Goal: Task Accomplishment & Management: Use online tool/utility

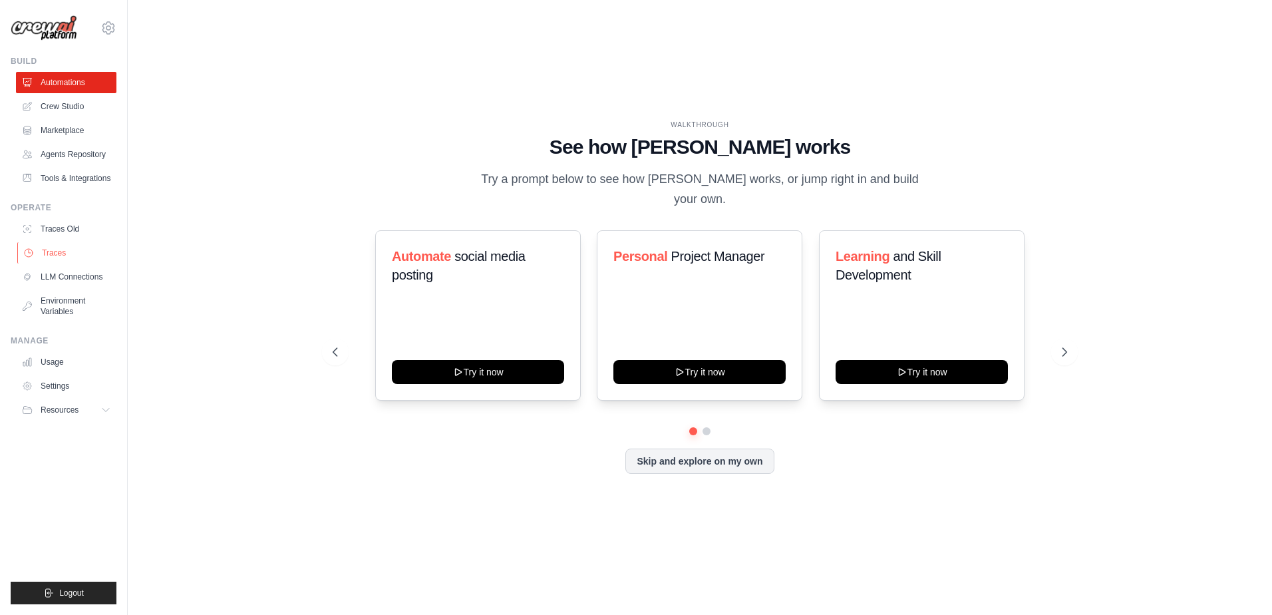
click at [48, 250] on link "Traces" at bounding box center [67, 252] width 100 height 21
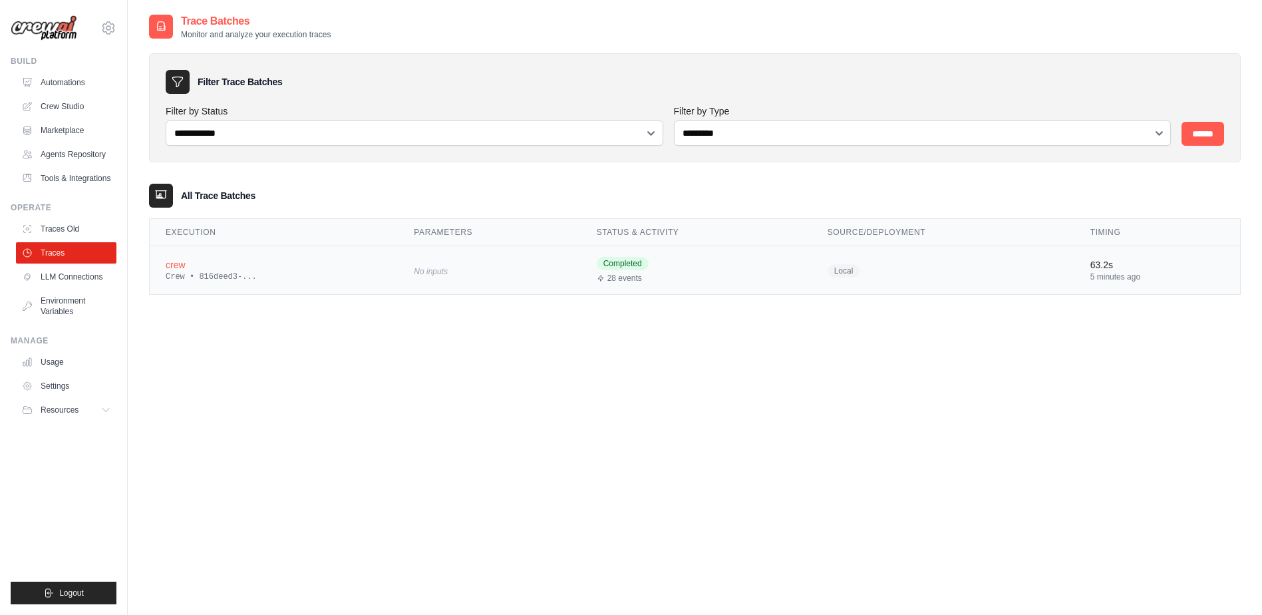
click at [419, 275] on span "No inputs" at bounding box center [431, 271] width 34 height 9
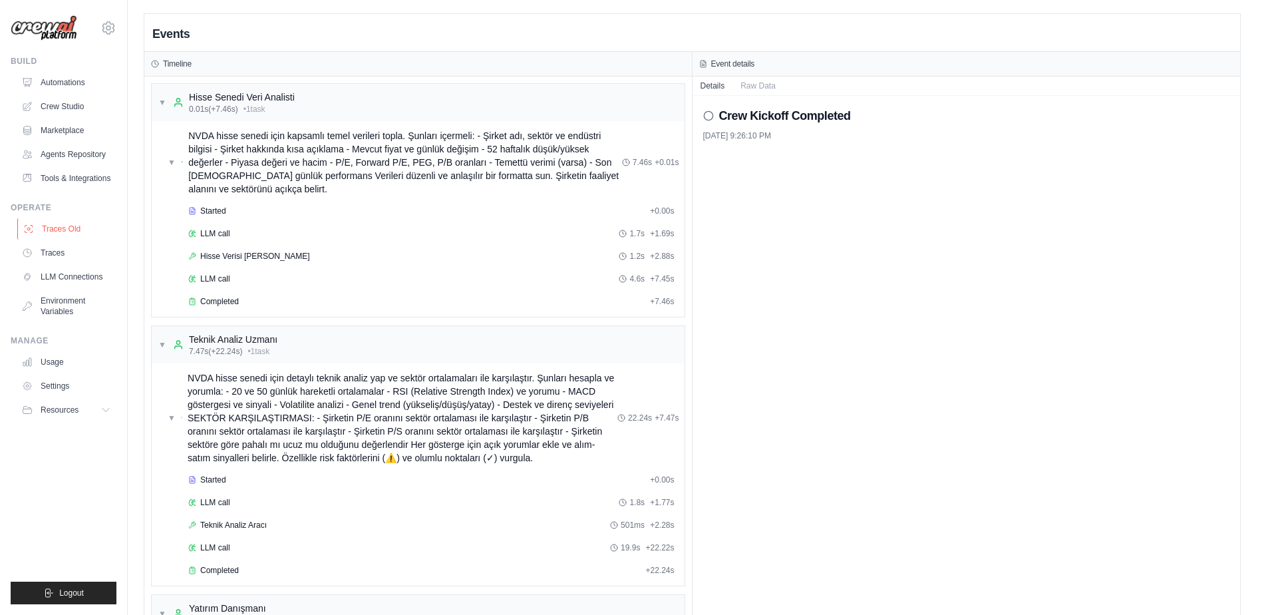
click at [69, 228] on link "Traces Old" at bounding box center [67, 228] width 100 height 21
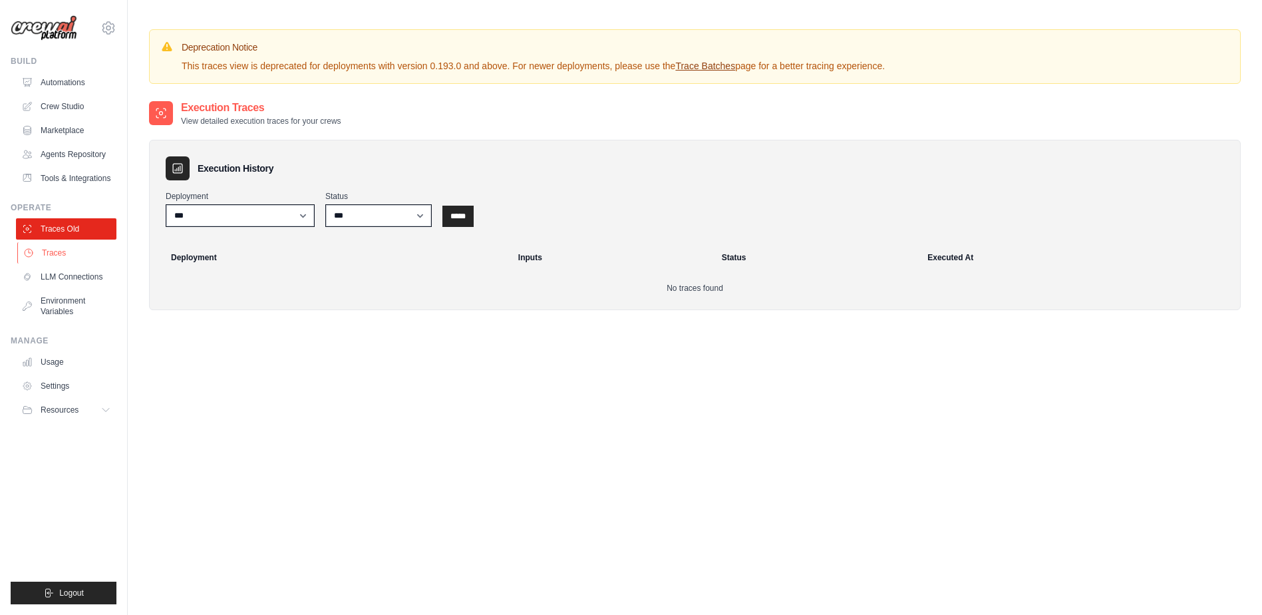
click at [61, 251] on link "Traces" at bounding box center [67, 252] width 100 height 21
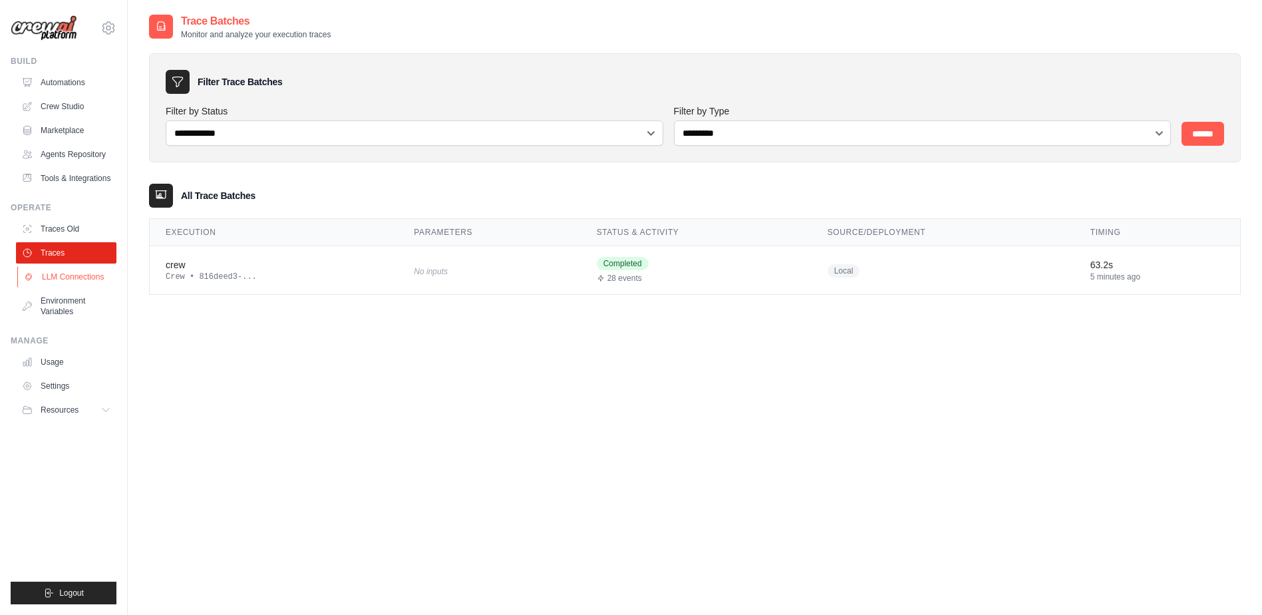
click at [75, 279] on link "LLM Connections" at bounding box center [67, 276] width 100 height 21
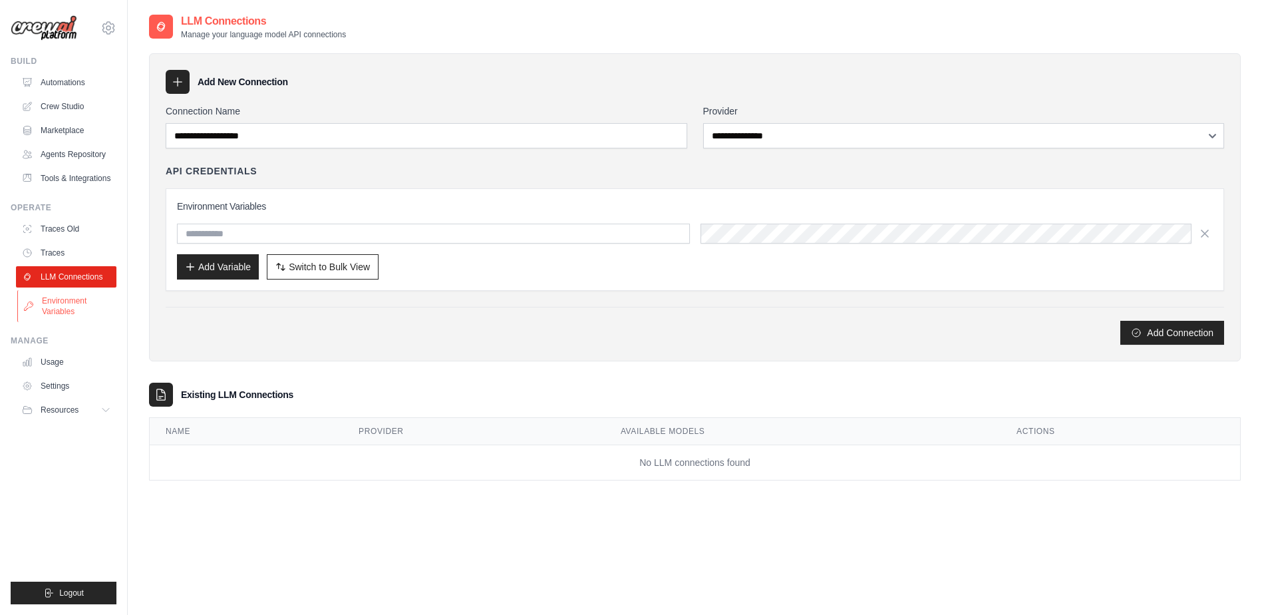
click at [43, 303] on link "Environment Variables" at bounding box center [67, 306] width 100 height 32
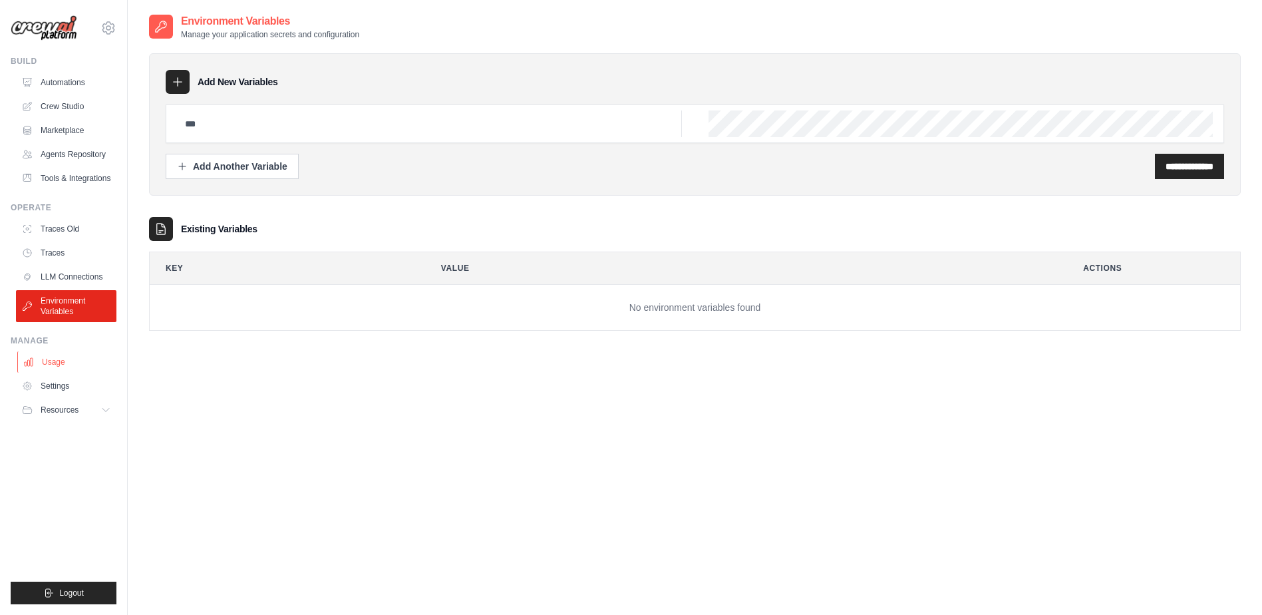
click at [47, 362] on link "Usage" at bounding box center [67, 361] width 100 height 21
click at [55, 364] on link "Usage" at bounding box center [67, 361] width 100 height 21
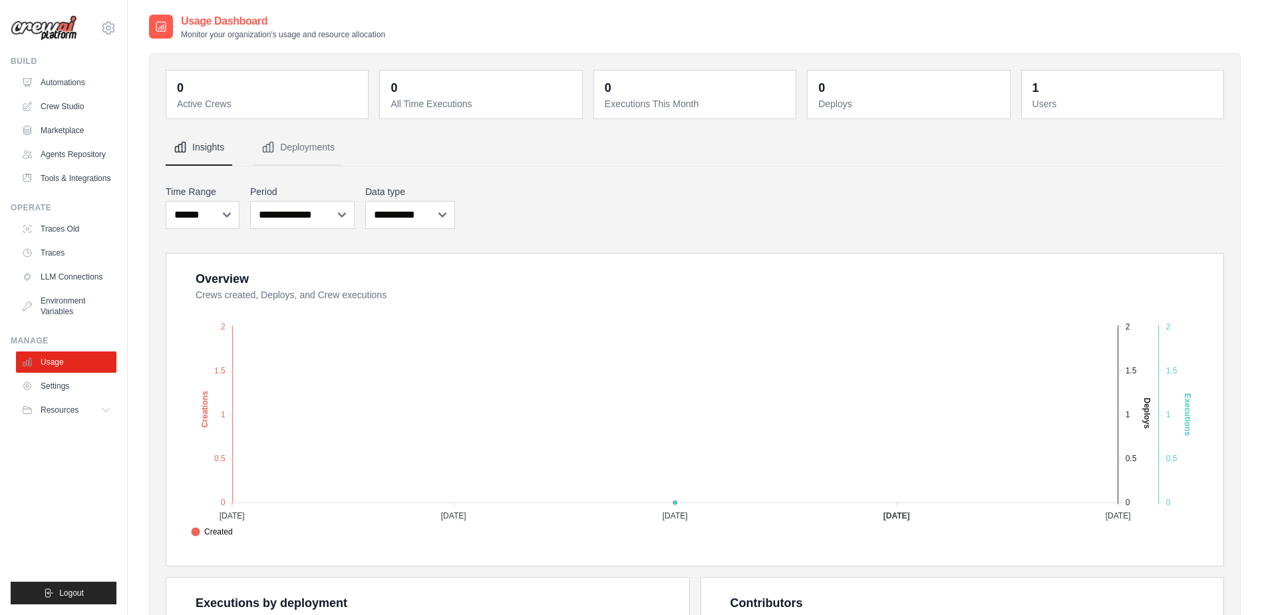
click at [564, 569] on div "Overview Crews created, Deploys, and Crew executions Created Deploys Executions…" at bounding box center [695, 583] width 1059 height 661
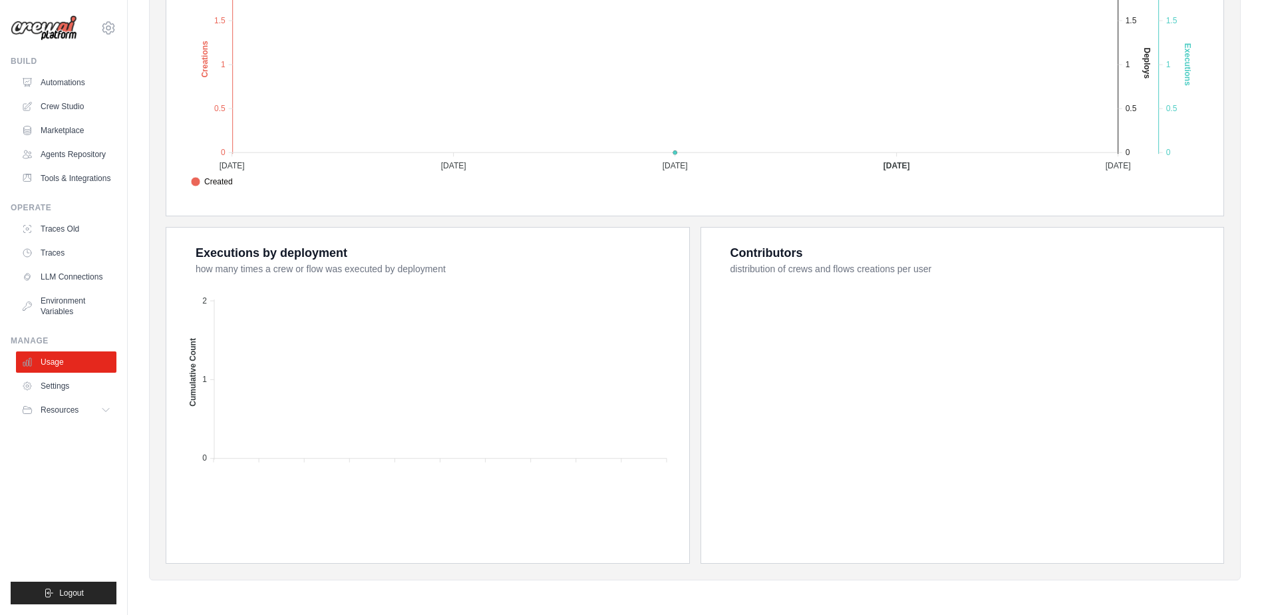
scroll to position [17, 0]
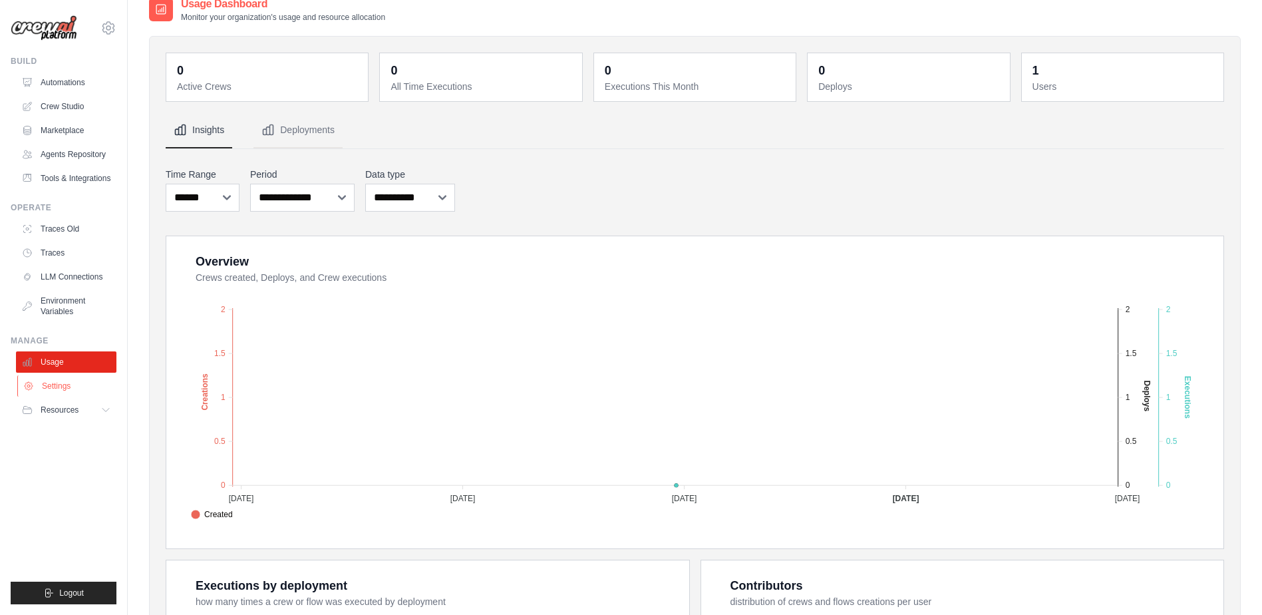
click at [46, 383] on link "Settings" at bounding box center [67, 385] width 100 height 21
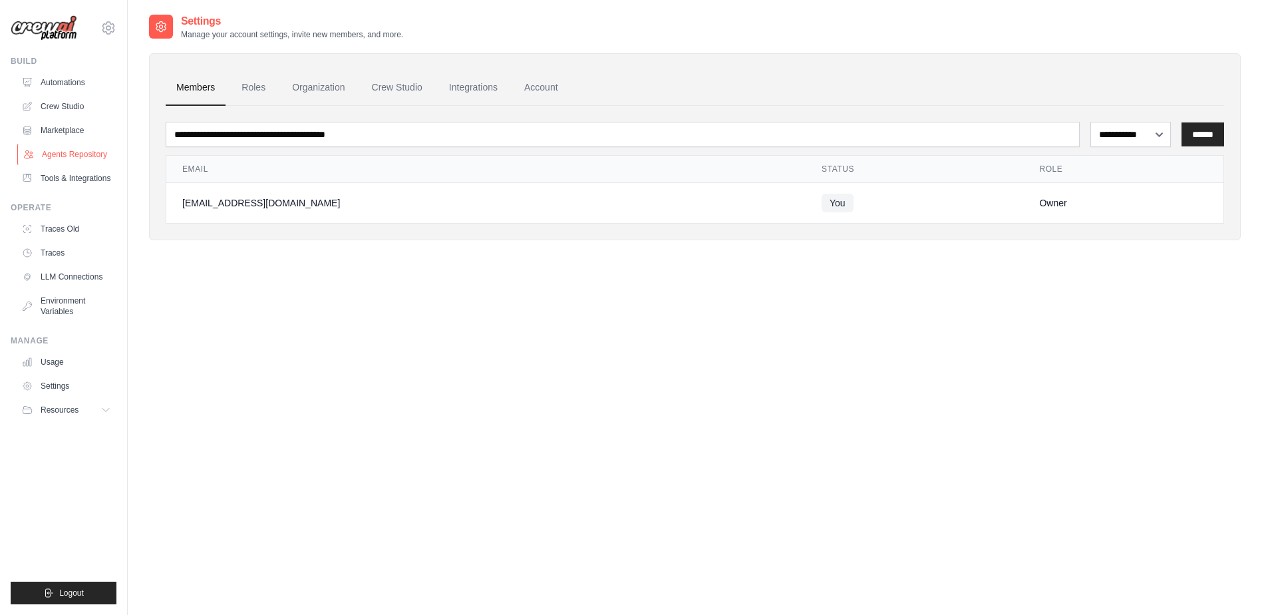
click at [73, 158] on link "Agents Repository" at bounding box center [67, 154] width 100 height 21
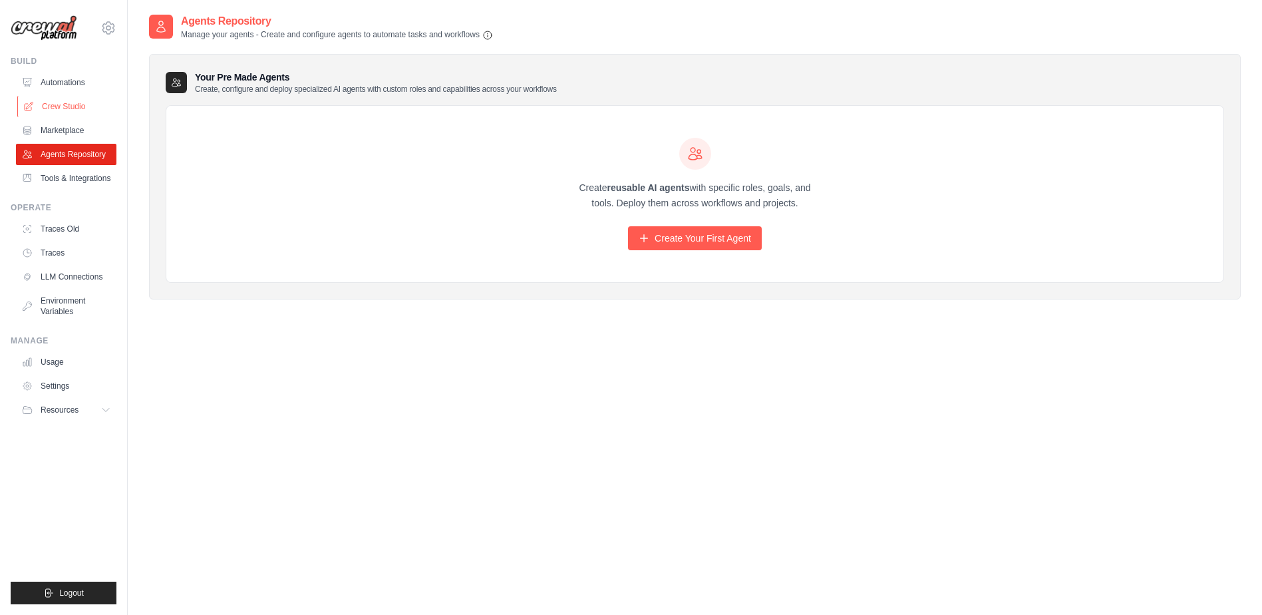
click at [63, 106] on link "Crew Studio" at bounding box center [67, 106] width 100 height 21
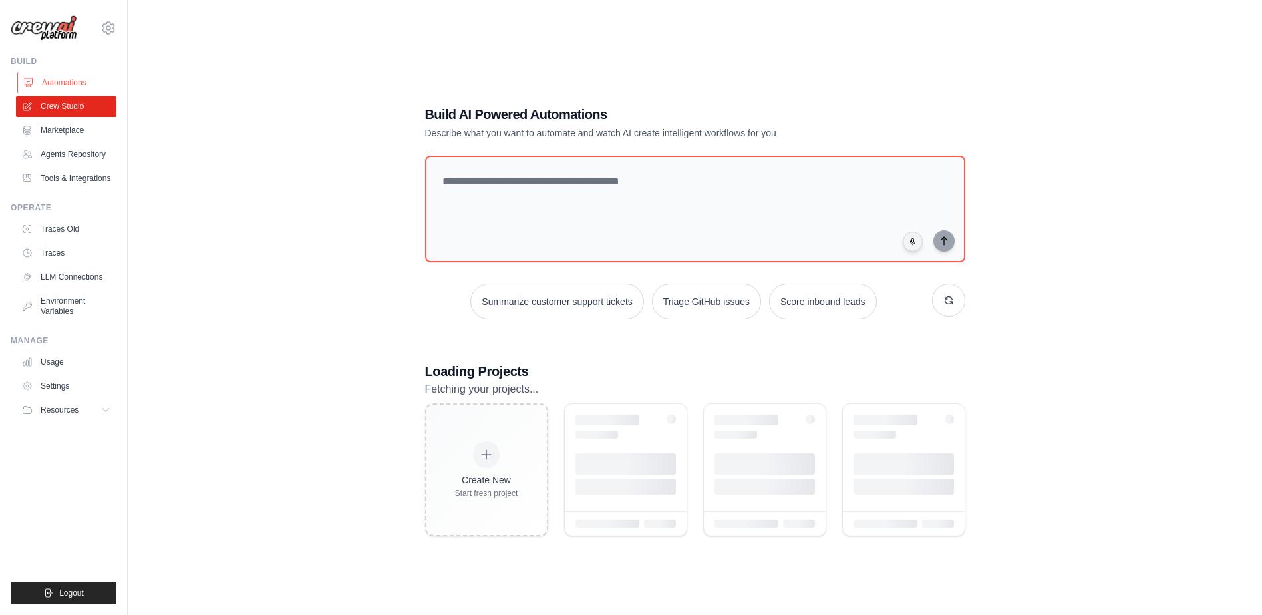
click at [65, 81] on link "Automations" at bounding box center [67, 82] width 100 height 21
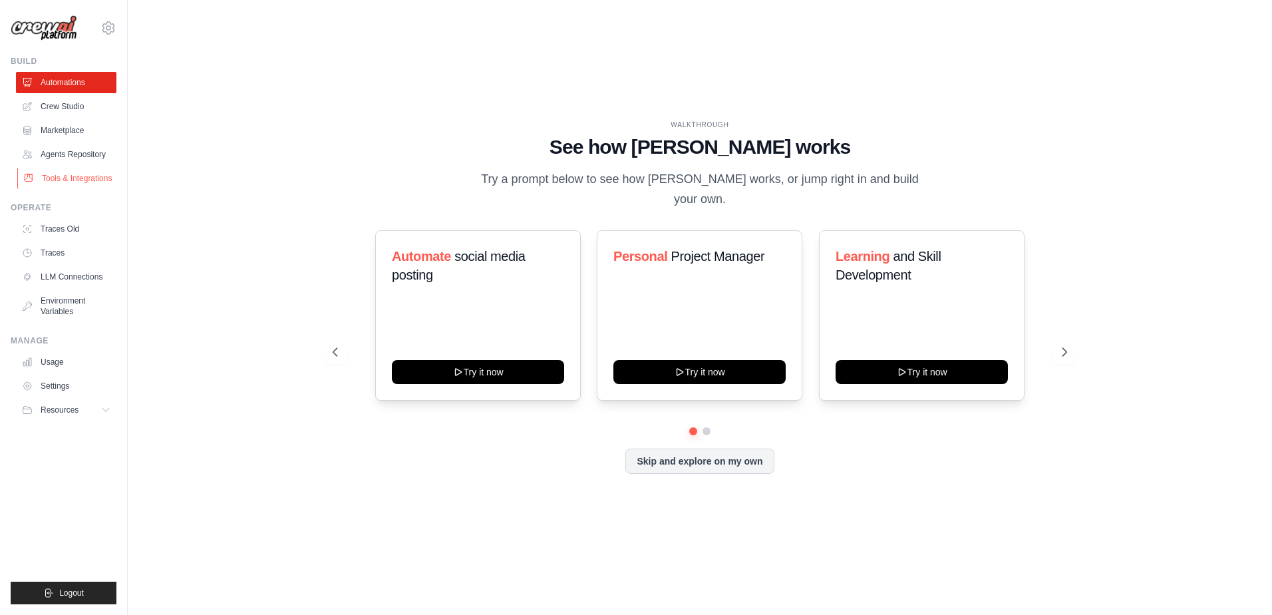
click at [55, 180] on link "Tools & Integrations" at bounding box center [67, 178] width 100 height 21
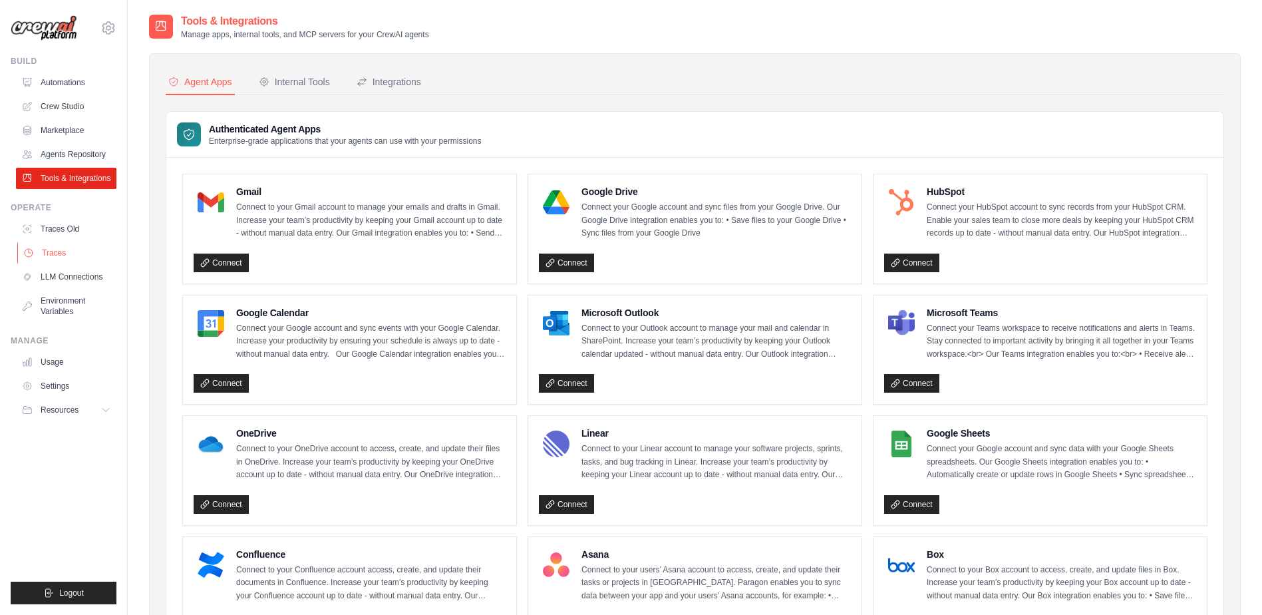
click at [57, 252] on link "Traces" at bounding box center [67, 252] width 100 height 21
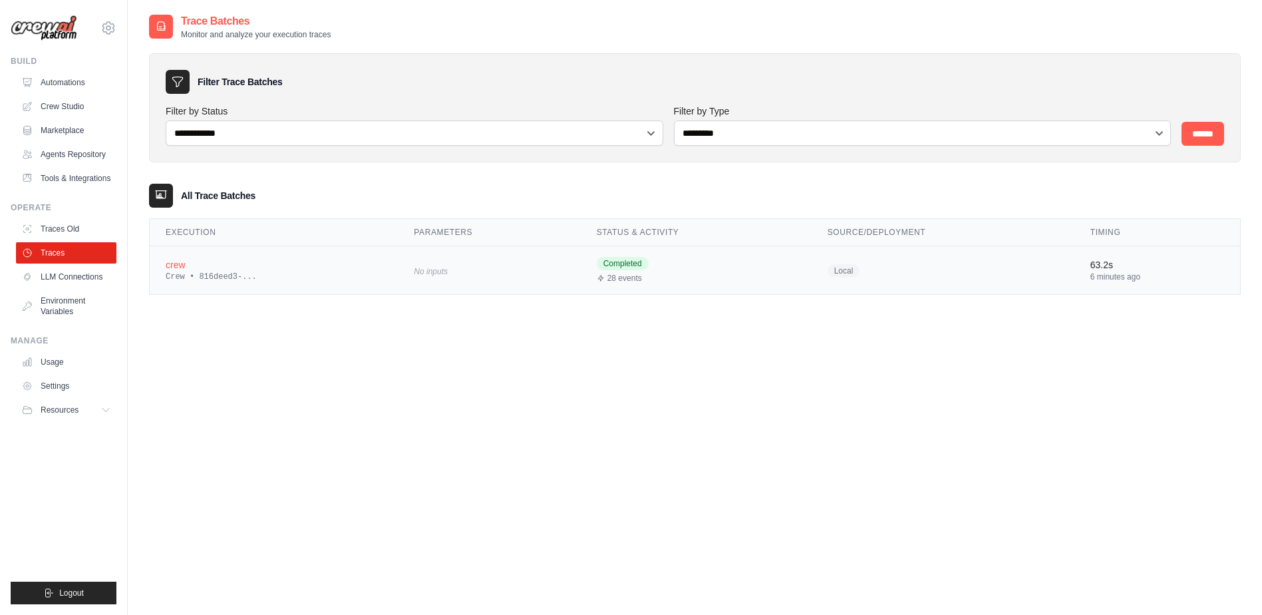
click at [851, 269] on span "Local" at bounding box center [844, 270] width 33 height 13
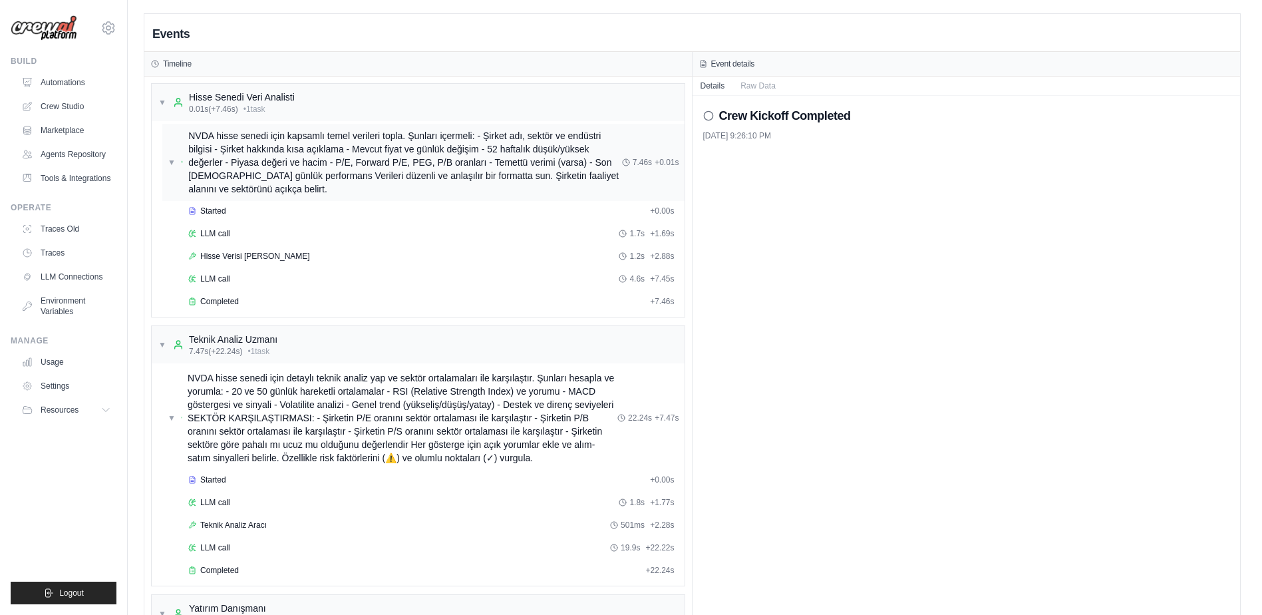
click at [270, 152] on span "NVDA hisse senedi için kapsamlı temel verileri topla. Şunları içermeli: - Şirke…" at bounding box center [405, 162] width 434 height 67
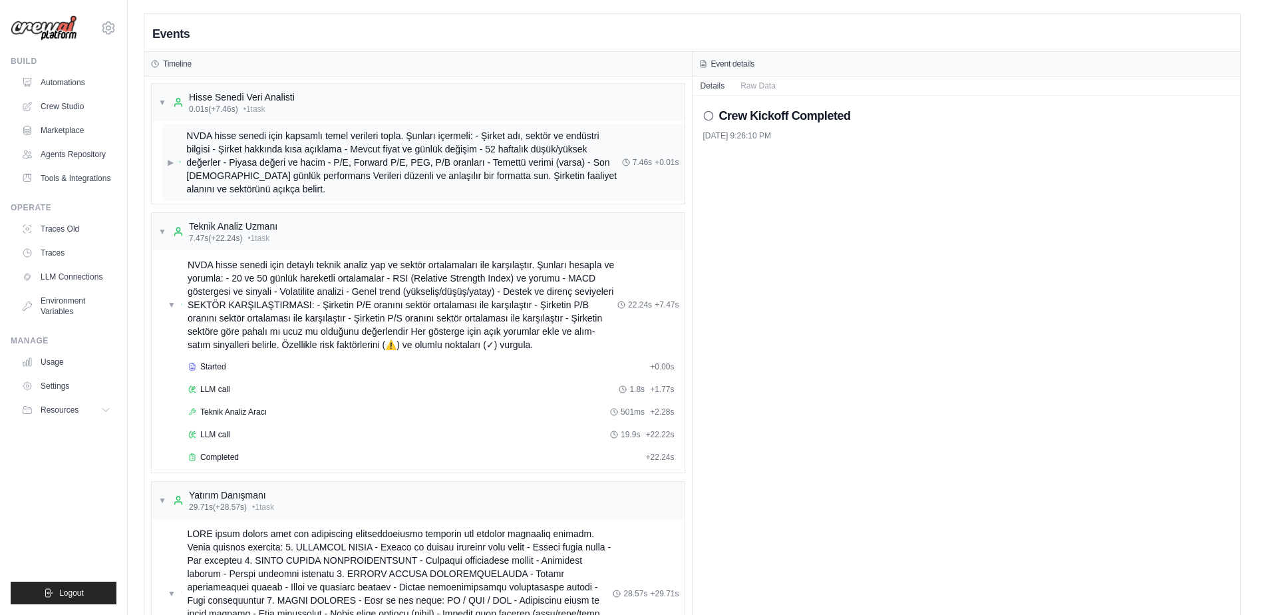
click at [270, 152] on span "NVDA hisse senedi için kapsamlı temel verileri topla. Şunları içermeli: - Şirke…" at bounding box center [403, 162] width 435 height 67
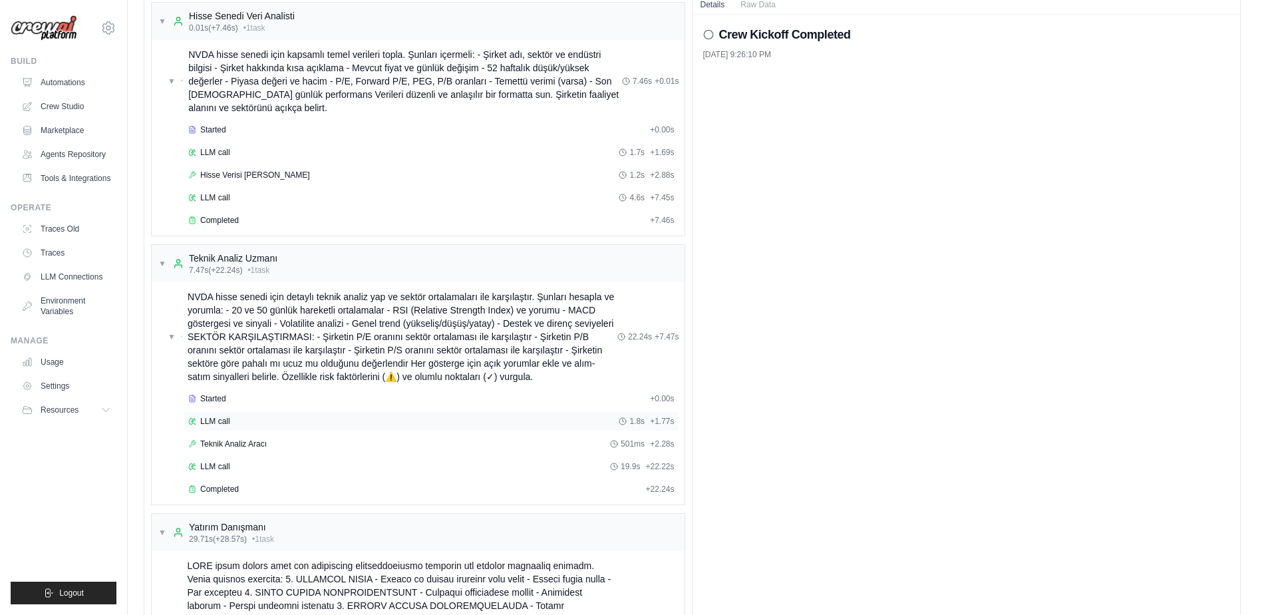
scroll to position [75, 0]
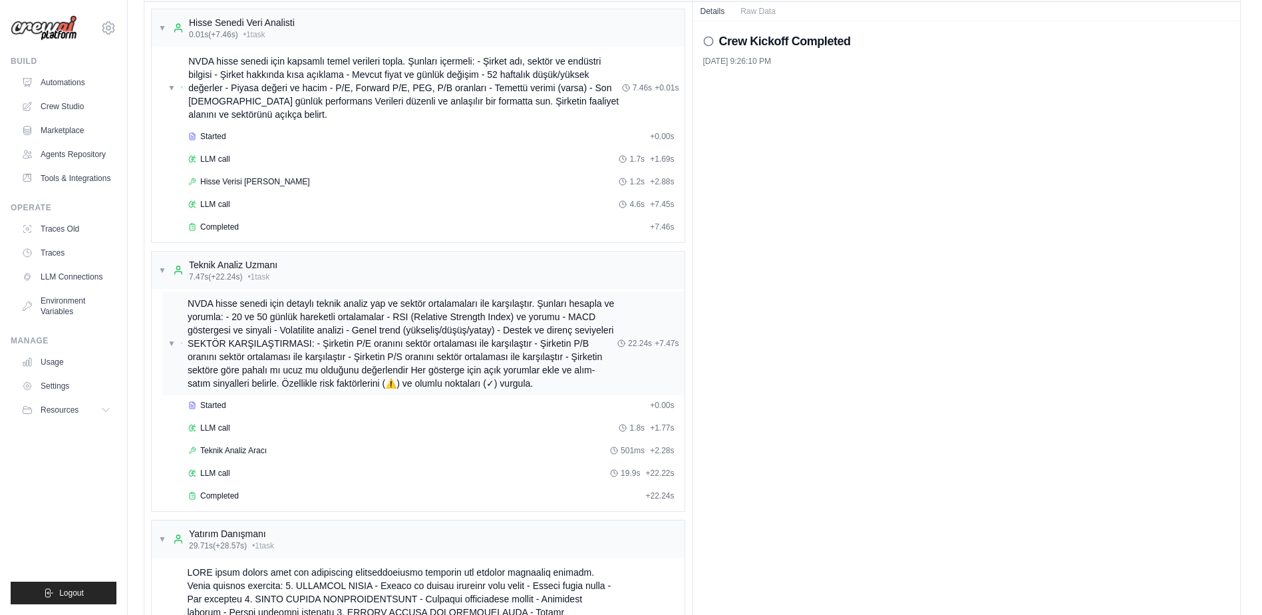
click at [235, 336] on span "NVDA hisse senedi için detaylı teknik analiz yap ve sektör ortalamaları ile kar…" at bounding box center [403, 343] width 430 height 93
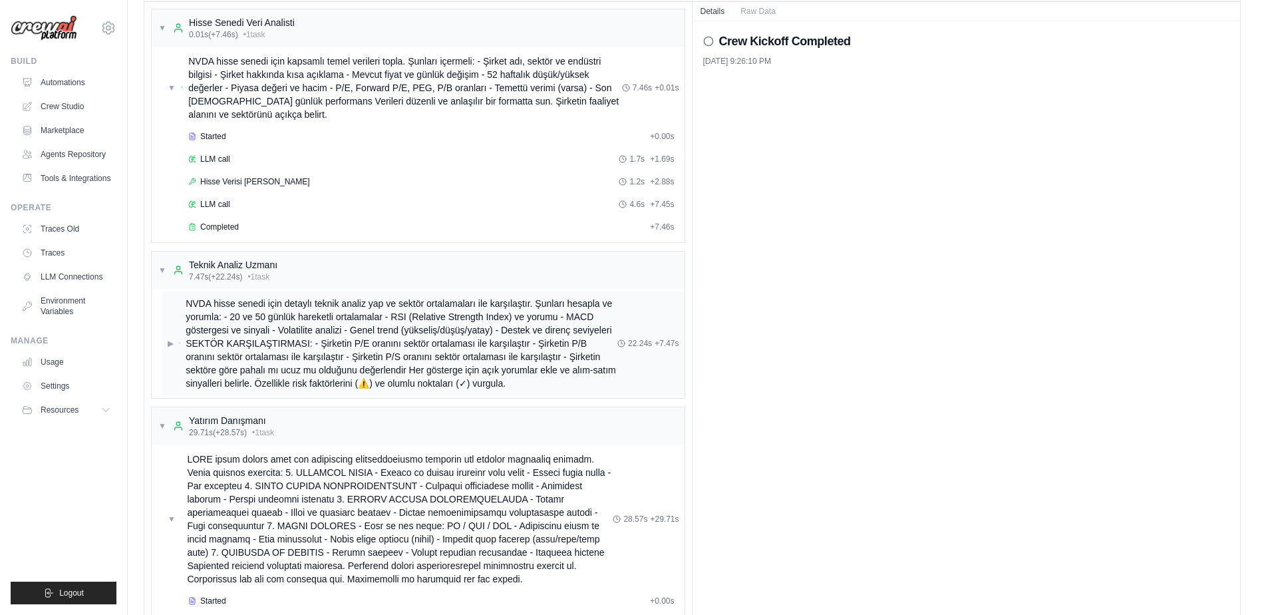
click at [235, 332] on span "NVDA hisse senedi için detaylı teknik analiz yap ve sektör ortalamaları ile kar…" at bounding box center [402, 343] width 432 height 93
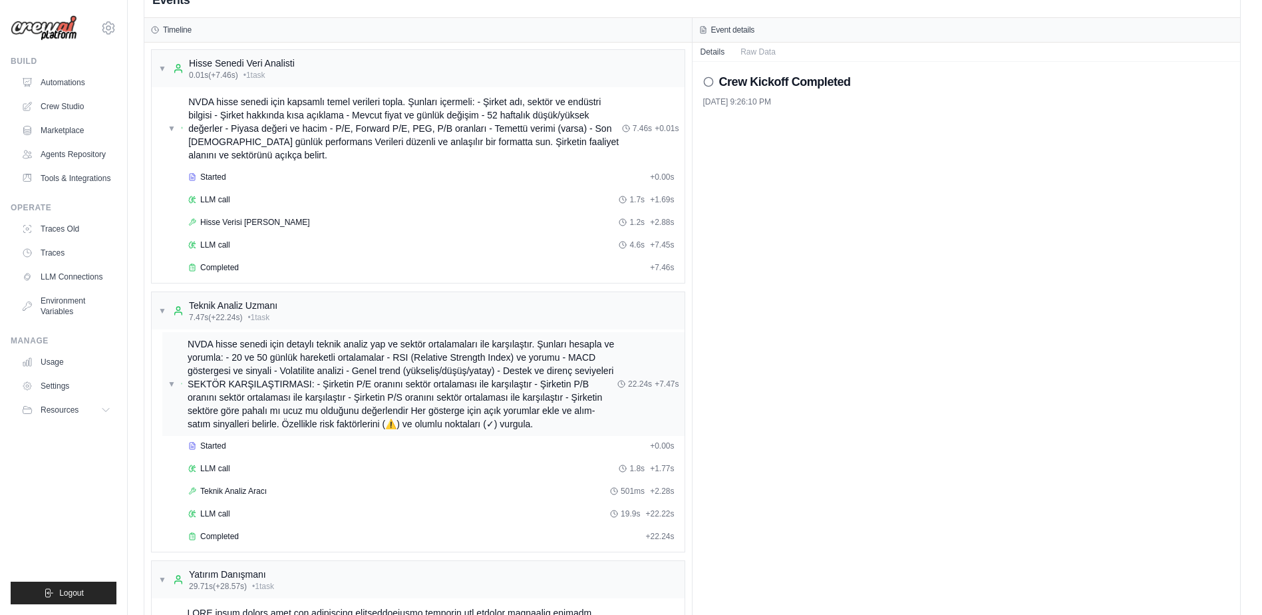
scroll to position [0, 0]
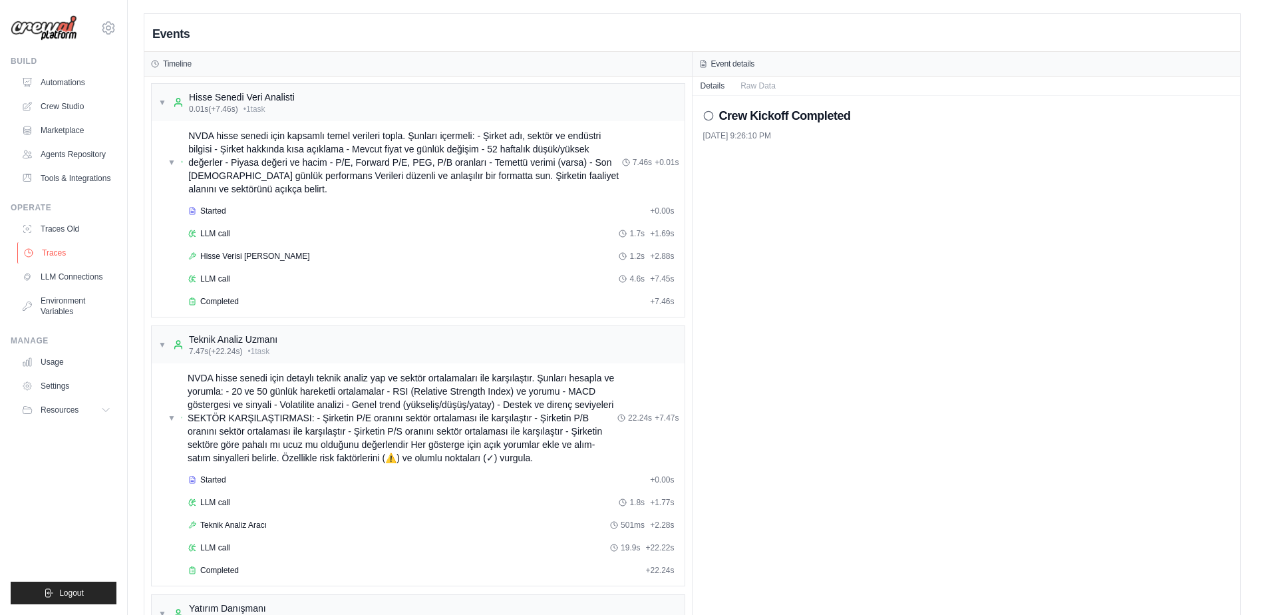
click at [63, 253] on link "Traces" at bounding box center [67, 252] width 100 height 21
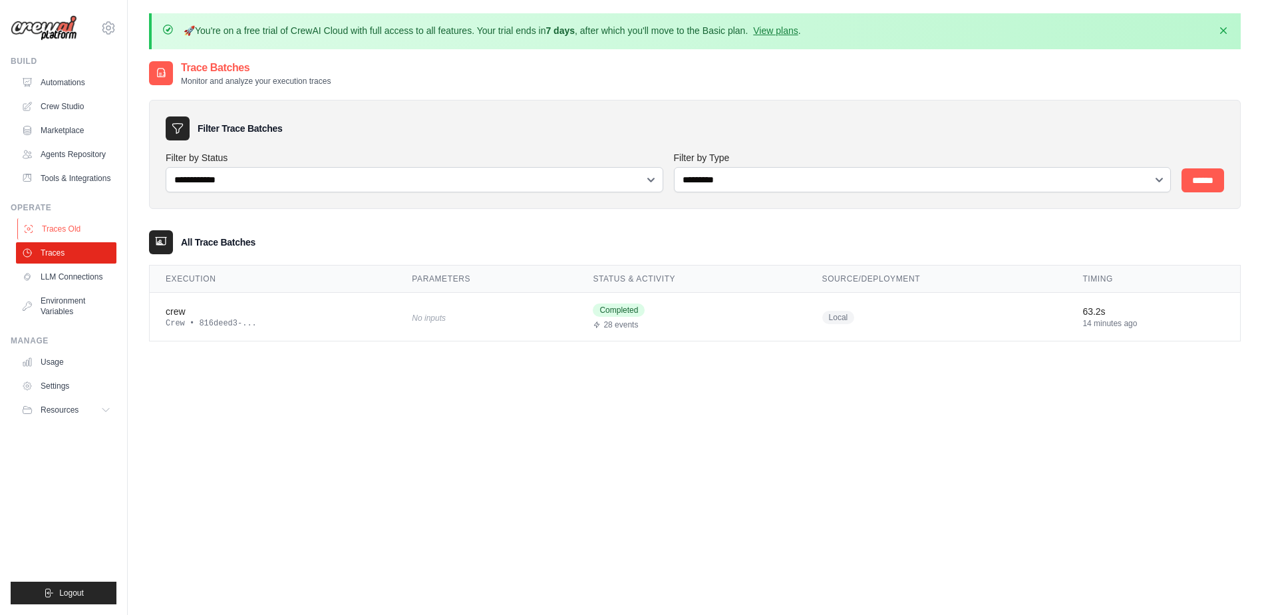
click at [74, 227] on link "Traces Old" at bounding box center [67, 228] width 100 height 21
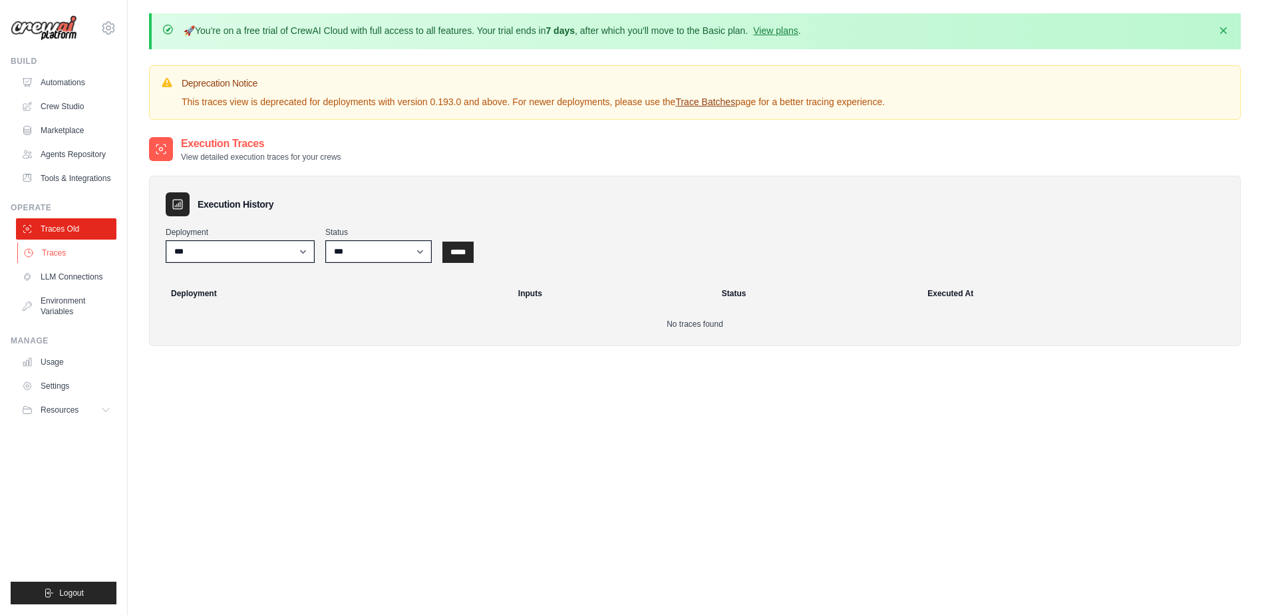
click at [69, 250] on link "Traces" at bounding box center [67, 252] width 100 height 21
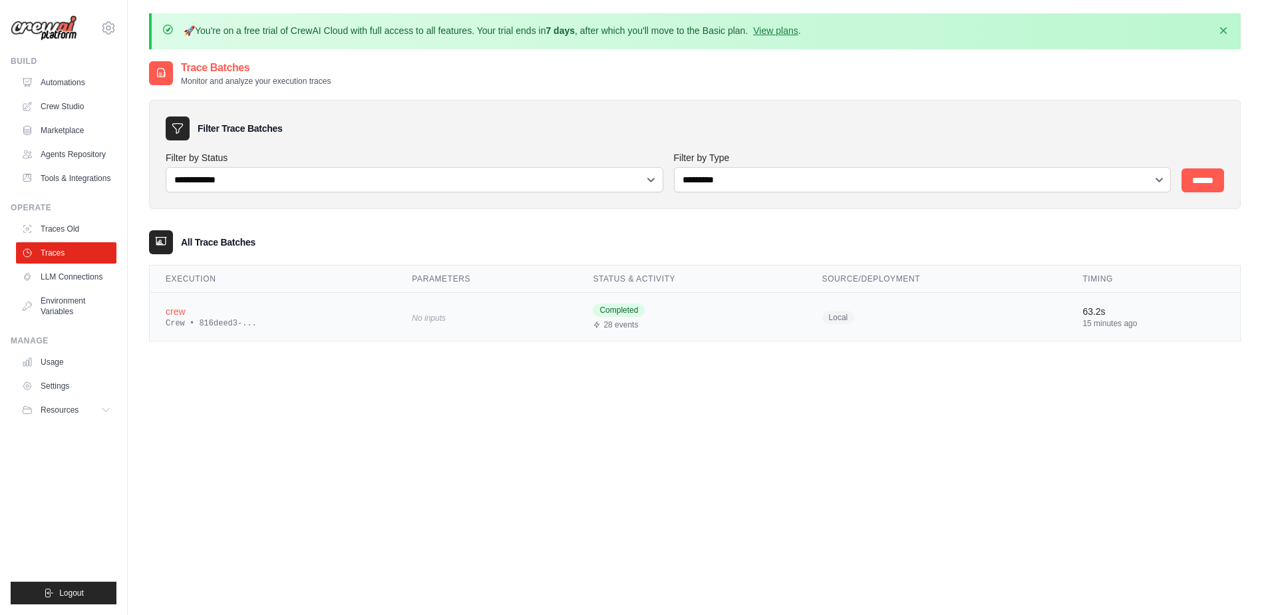
click at [196, 316] on div "crew" at bounding box center [273, 311] width 214 height 13
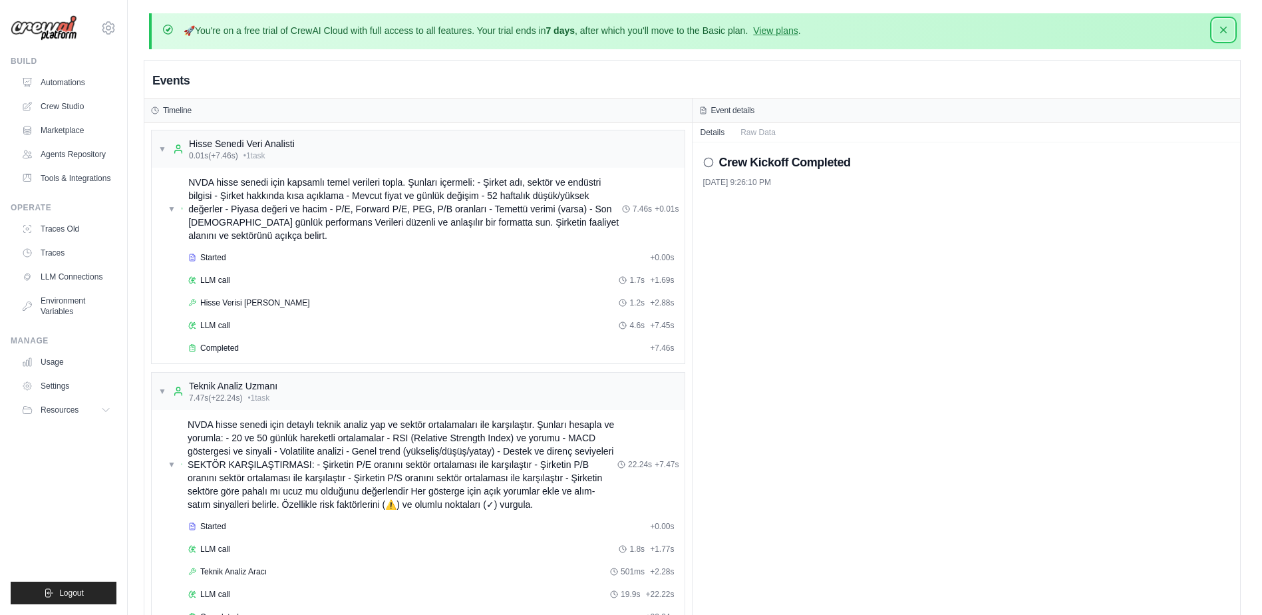
click at [1222, 31] on icon "button" at bounding box center [1223, 30] width 7 height 7
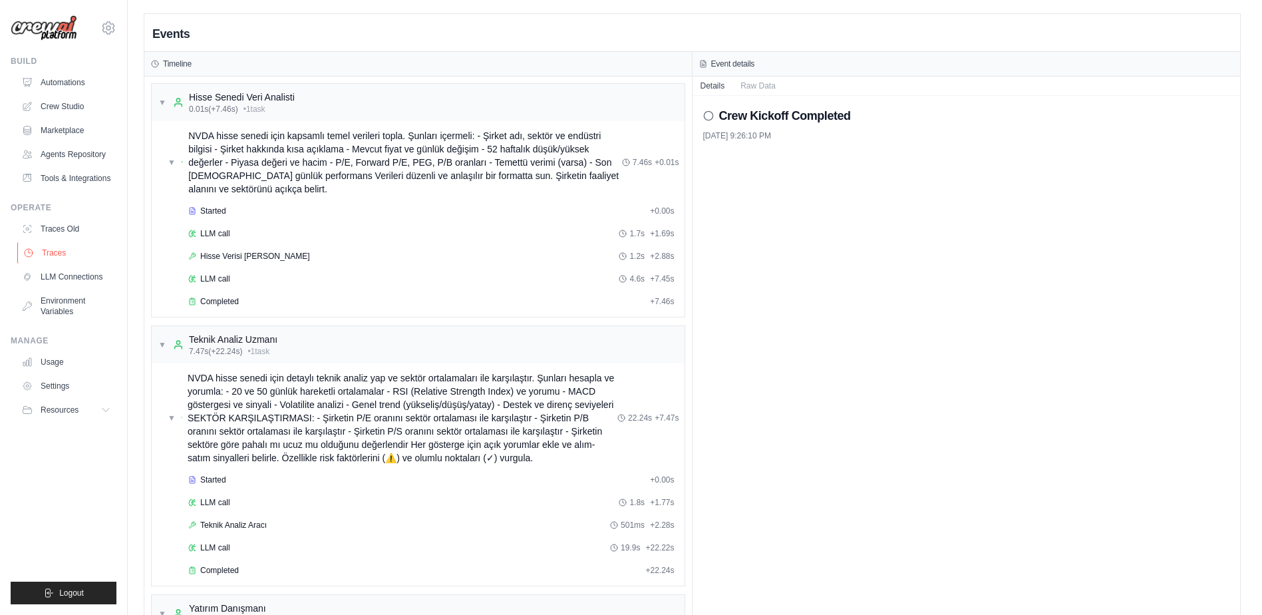
click at [66, 257] on link "Traces" at bounding box center [67, 252] width 100 height 21
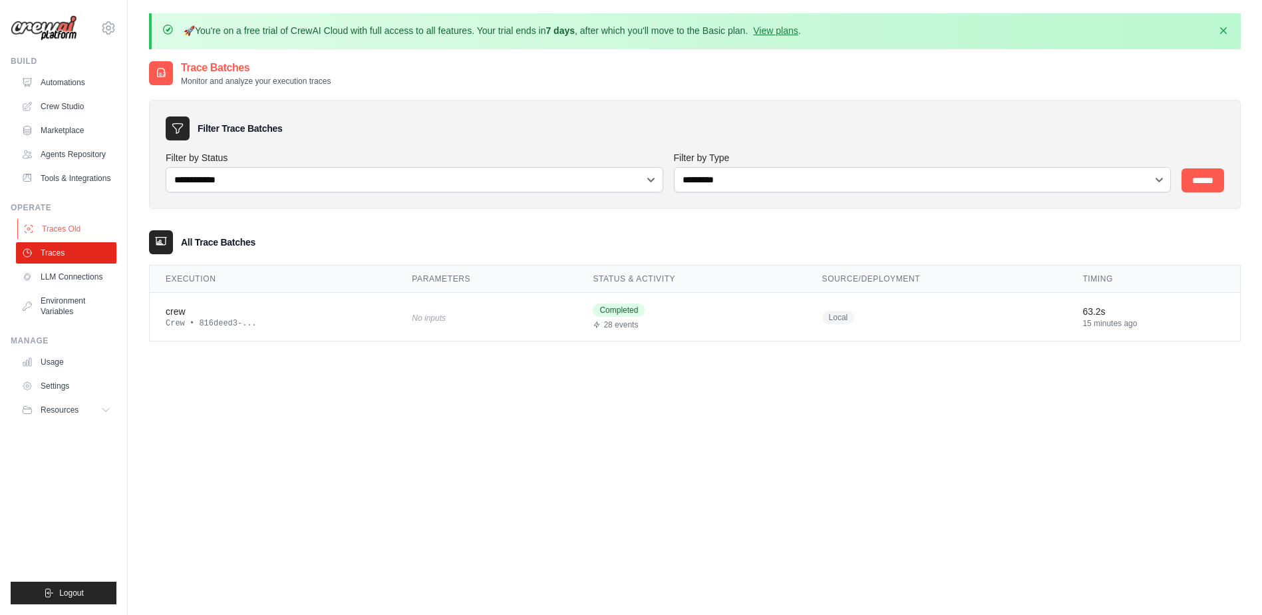
click at [71, 229] on link "Traces Old" at bounding box center [67, 228] width 100 height 21
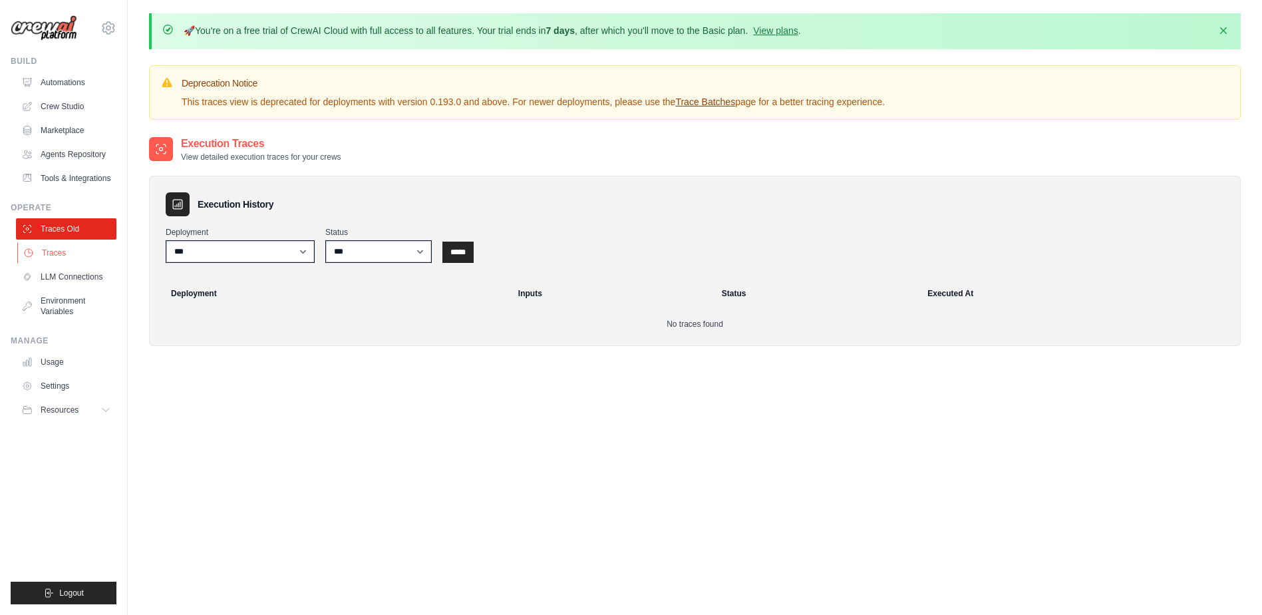
click at [59, 257] on link "Traces" at bounding box center [67, 252] width 100 height 21
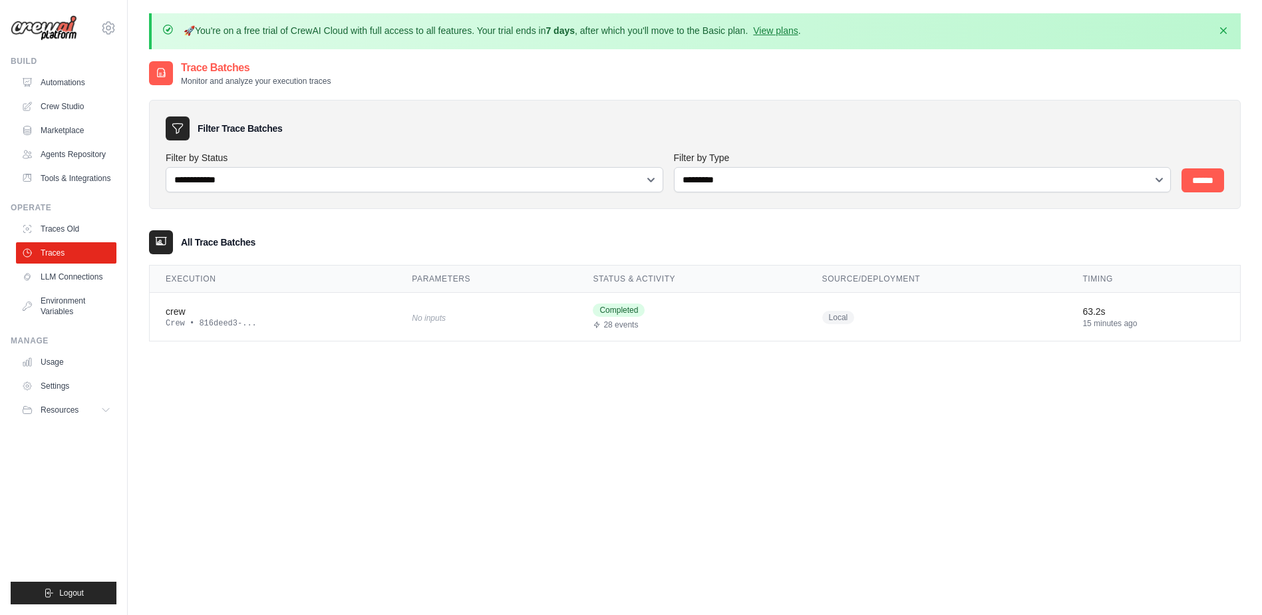
click at [162, 241] on icon at bounding box center [160, 242] width 13 height 13
click at [226, 240] on h3 "All Trace Batches" at bounding box center [218, 242] width 75 height 13
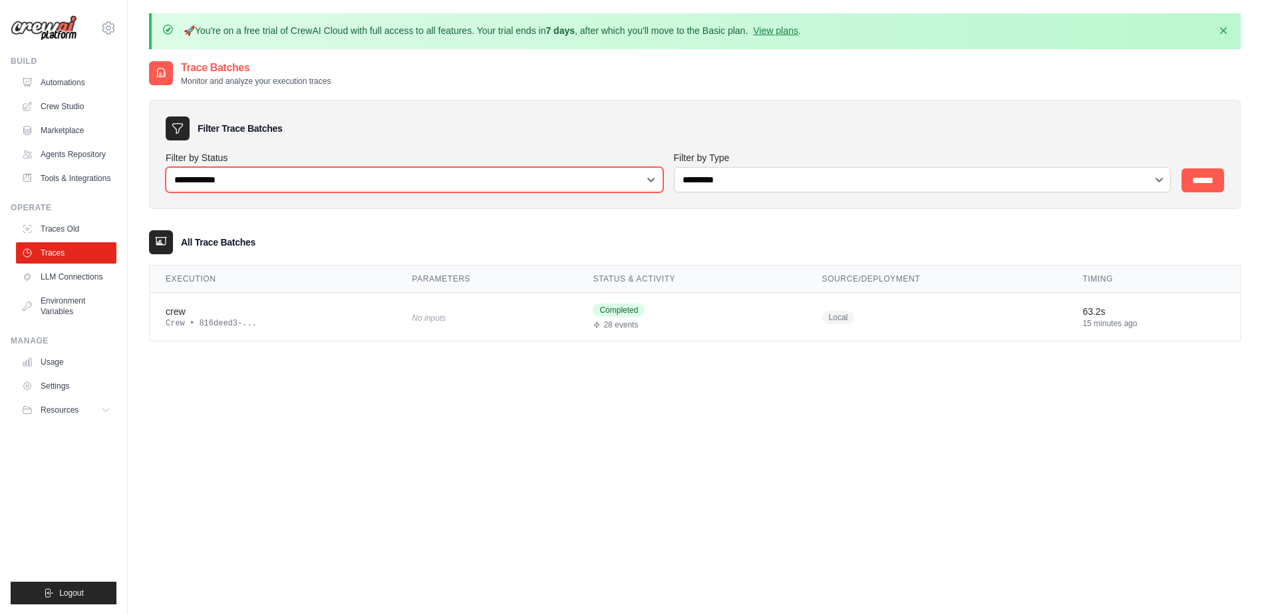
click at [227, 182] on select "**********" at bounding box center [415, 179] width 498 height 25
select select "******"
click at [166, 167] on select "**********" at bounding box center [415, 179] width 498 height 25
click at [212, 182] on select "**********" at bounding box center [415, 179] width 498 height 25
select select
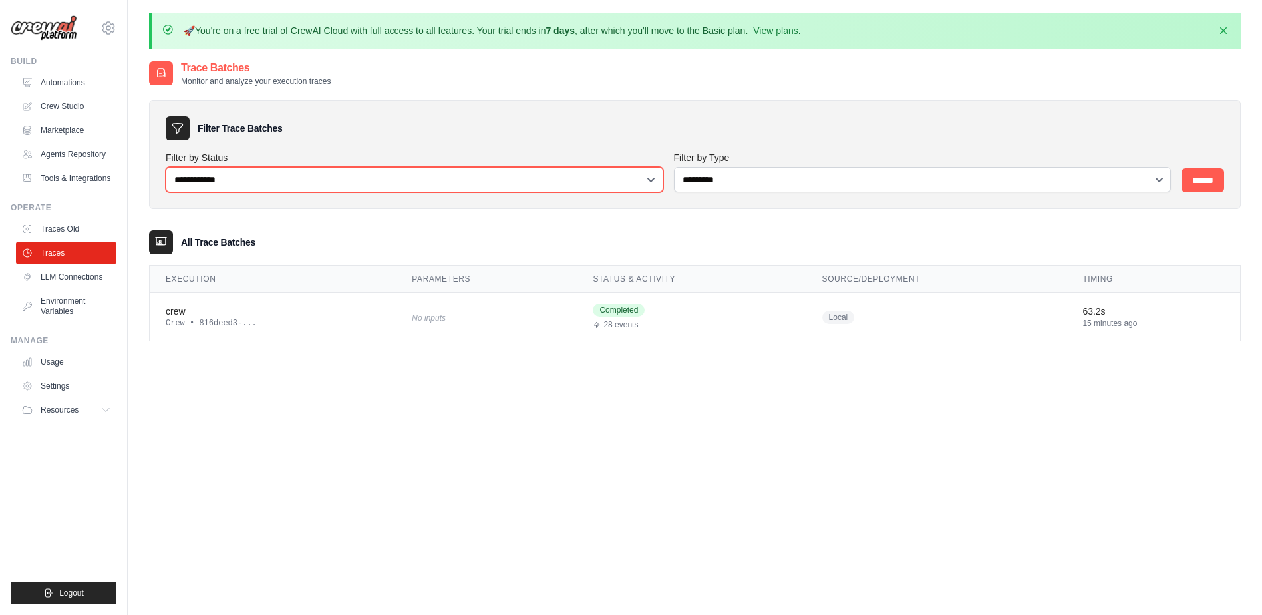
click at [166, 167] on select "**********" at bounding box center [415, 179] width 498 height 25
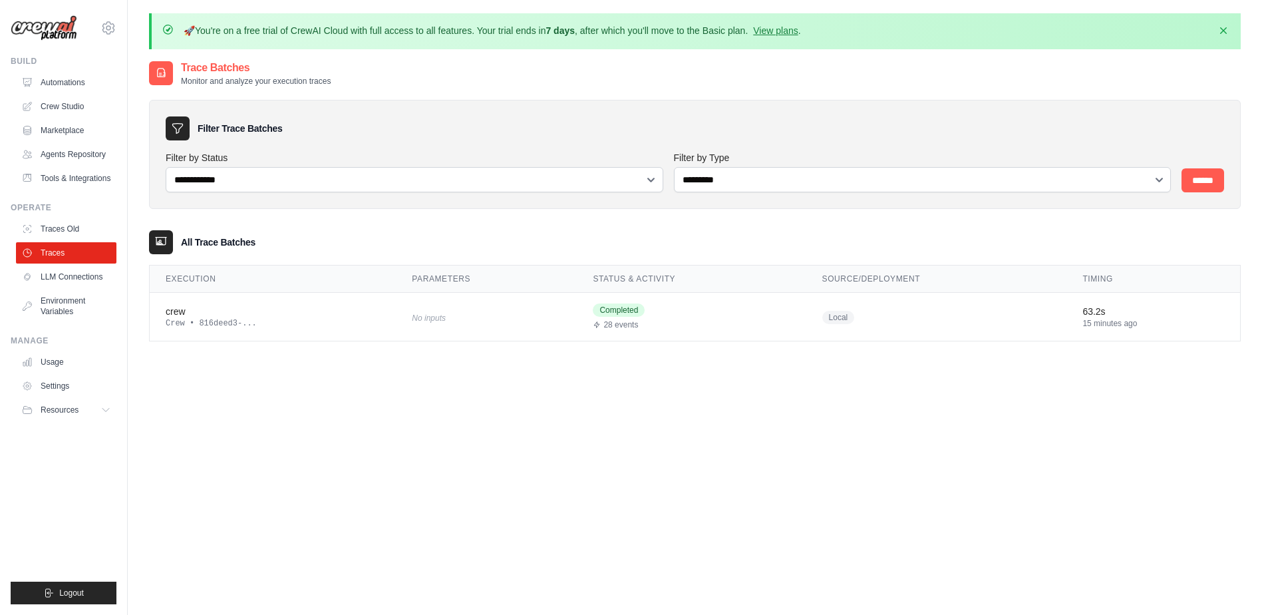
click at [236, 206] on div "**********" at bounding box center [695, 154] width 1092 height 109
click at [1192, 170] on input "******" at bounding box center [1203, 180] width 43 height 24
click at [453, 309] on div "No inputs" at bounding box center [486, 317] width 149 height 18
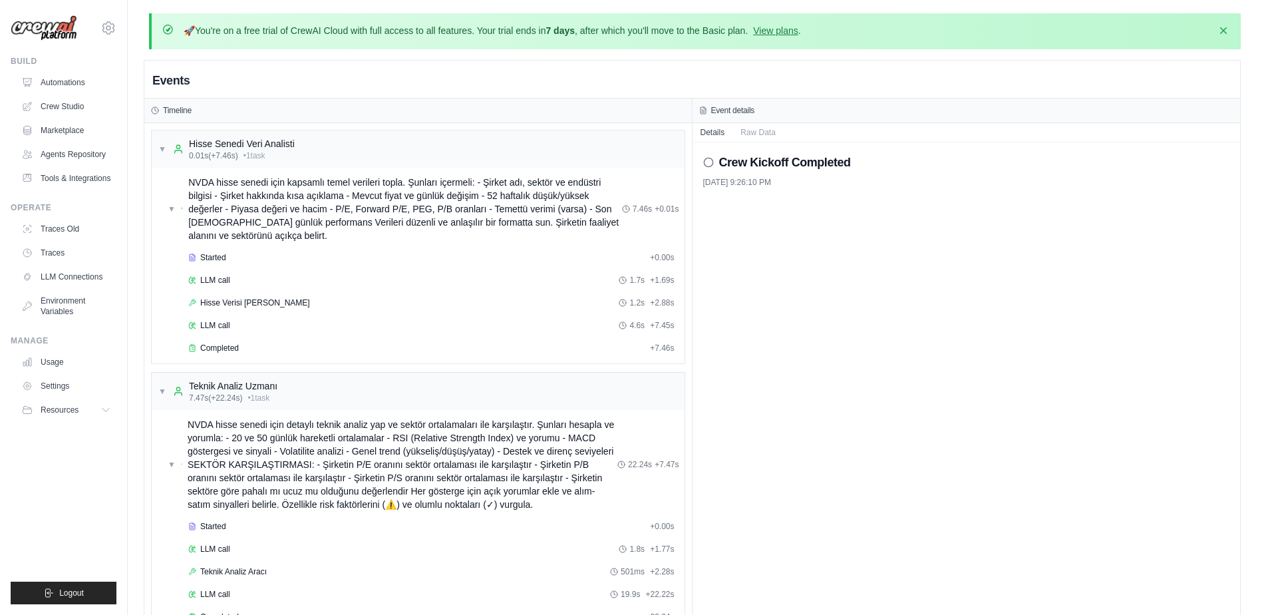
click at [709, 164] on icon at bounding box center [708, 162] width 11 height 11
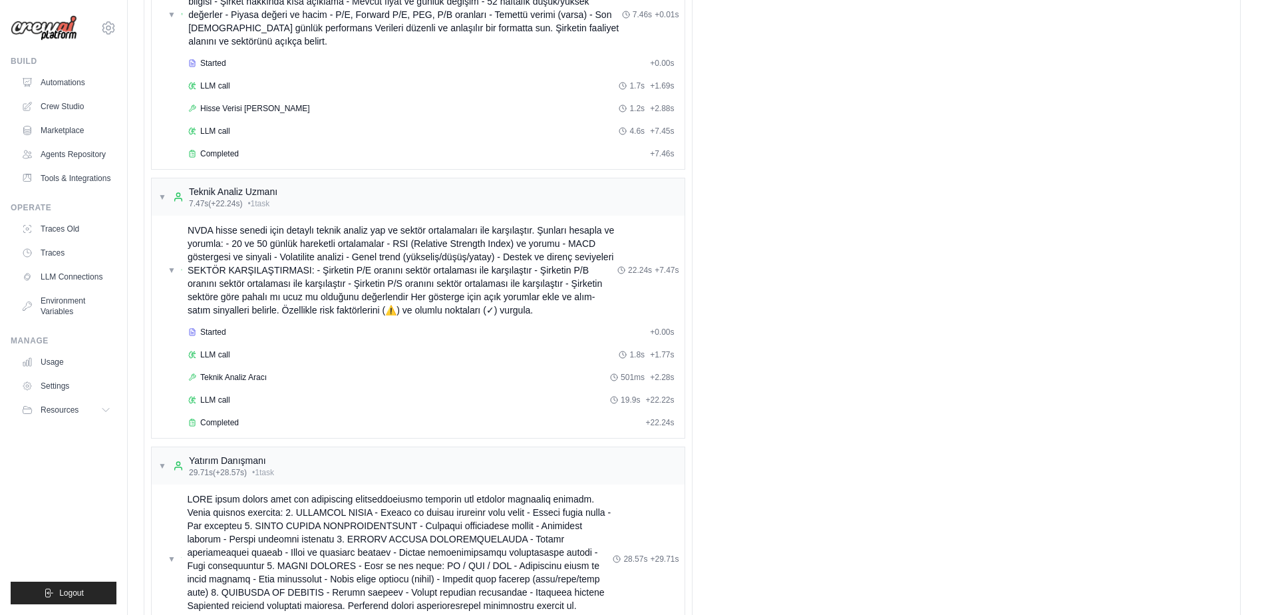
scroll to position [188, 0]
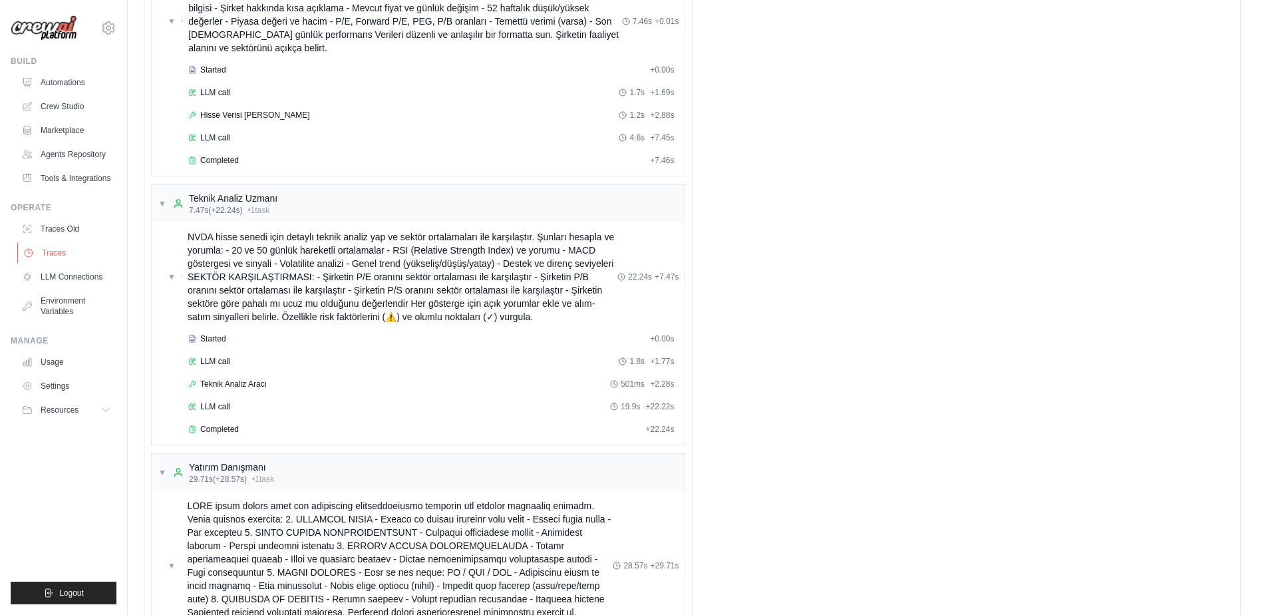
click at [58, 250] on link "Traces" at bounding box center [67, 252] width 100 height 21
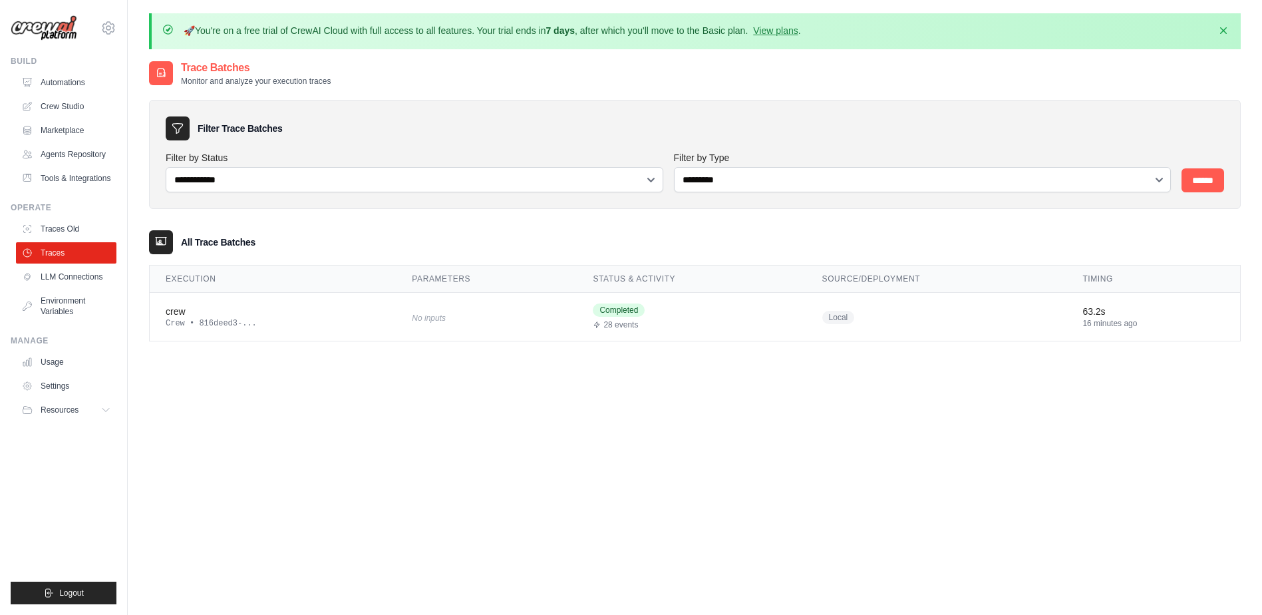
click at [58, 250] on link "Traces" at bounding box center [66, 252] width 100 height 21
click at [1221, 29] on icon "button" at bounding box center [1223, 29] width 13 height 13
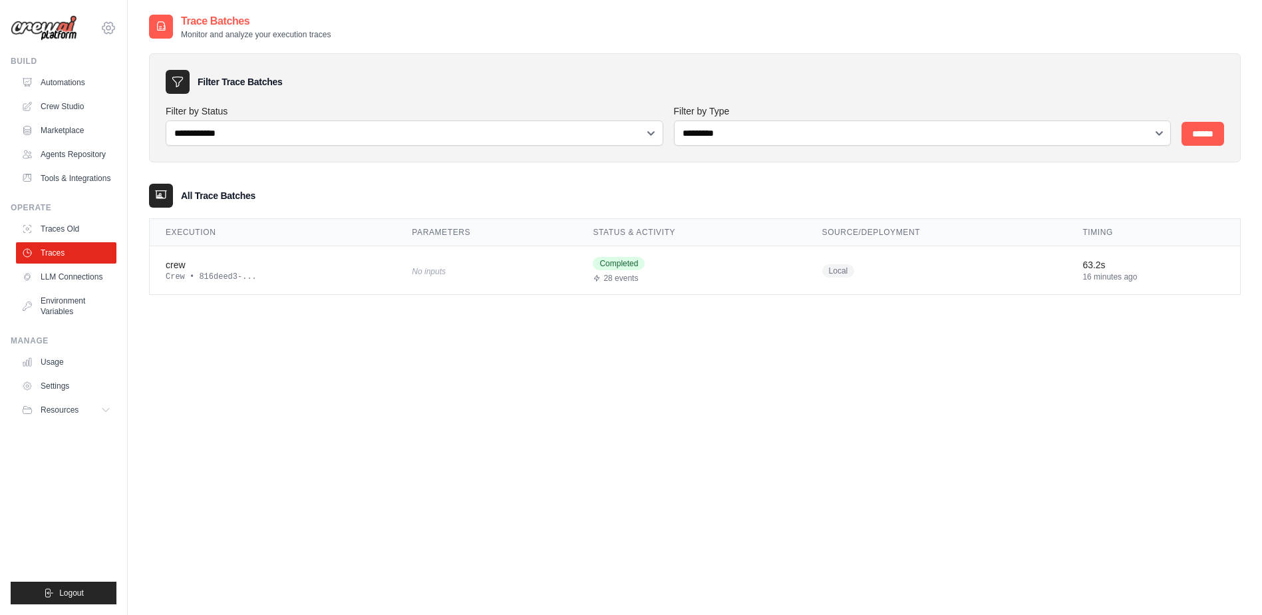
click at [109, 32] on icon at bounding box center [108, 28] width 16 height 16
click at [106, 24] on icon at bounding box center [108, 28] width 16 height 16
click at [93, 181] on link "Tools & Integrations" at bounding box center [67, 178] width 100 height 21
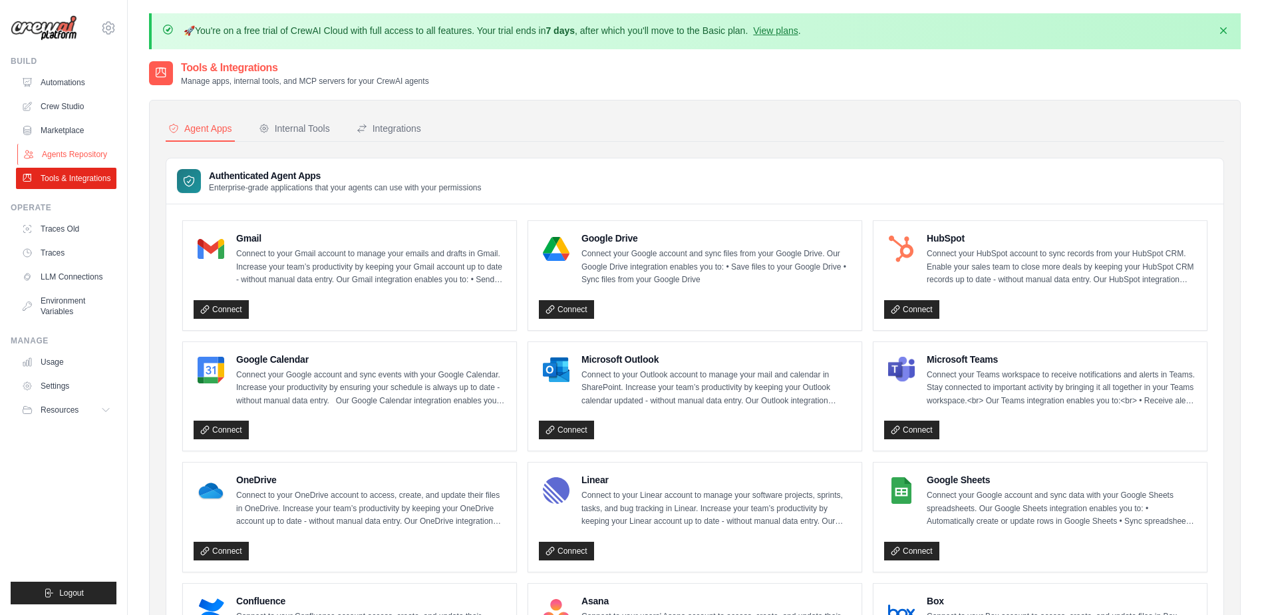
click at [88, 155] on link "Agents Repository" at bounding box center [67, 154] width 100 height 21
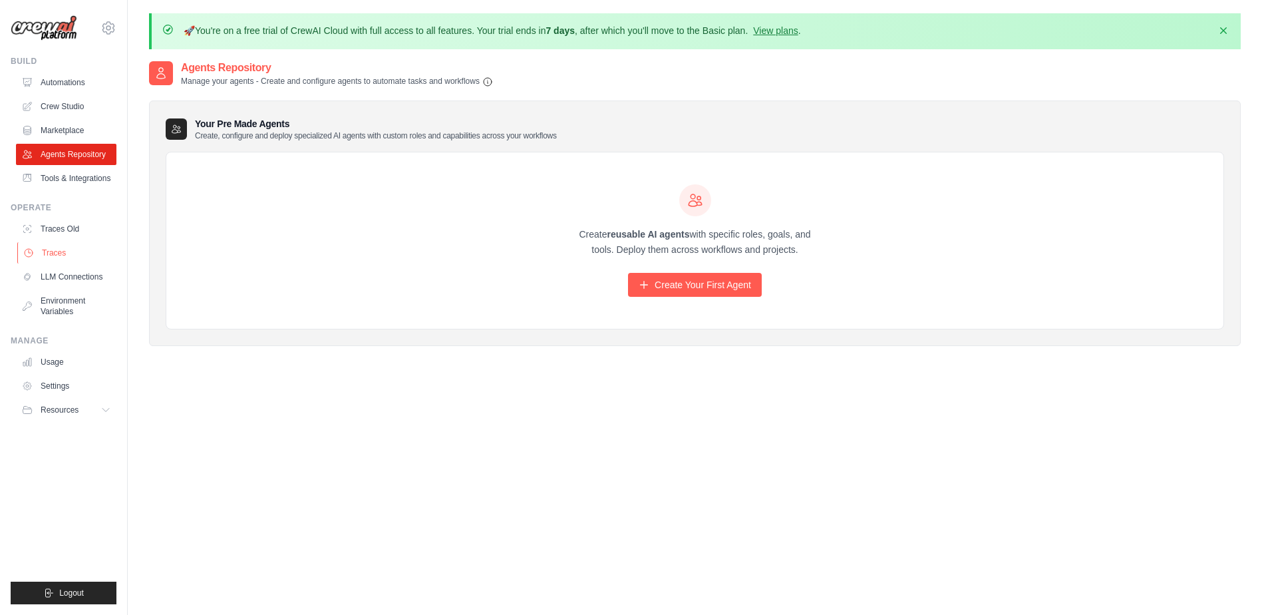
click at [64, 257] on link "Traces" at bounding box center [67, 252] width 100 height 21
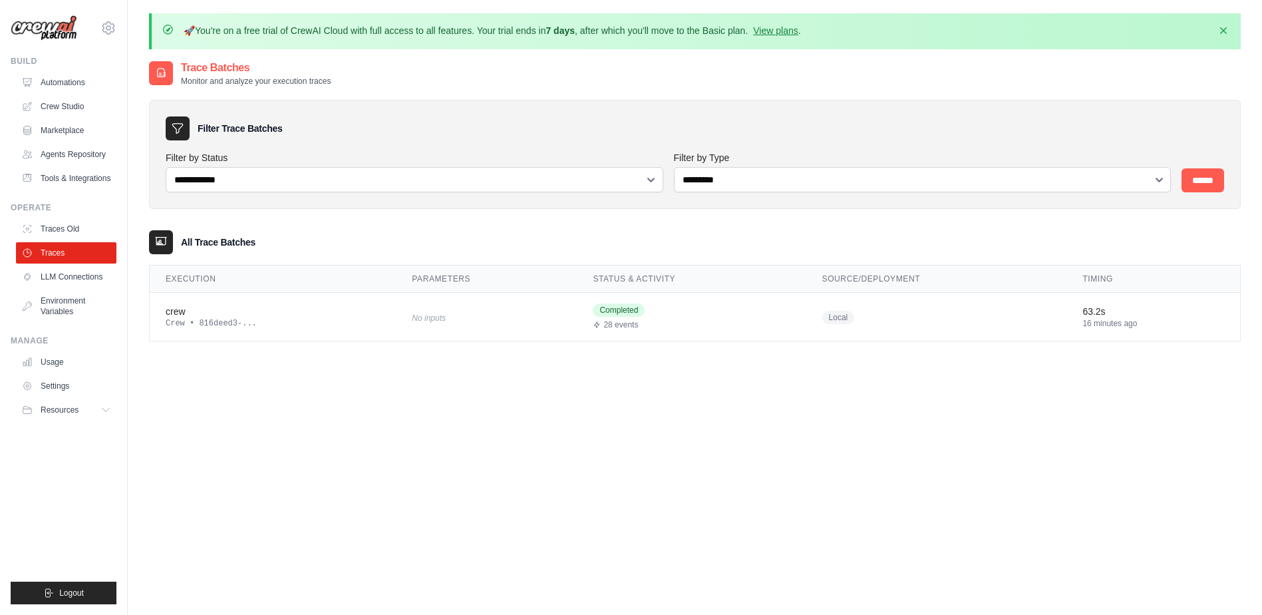
click at [63, 257] on link "Traces" at bounding box center [66, 252] width 100 height 21
click at [1106, 317] on div "63.2s" at bounding box center [1154, 311] width 142 height 13
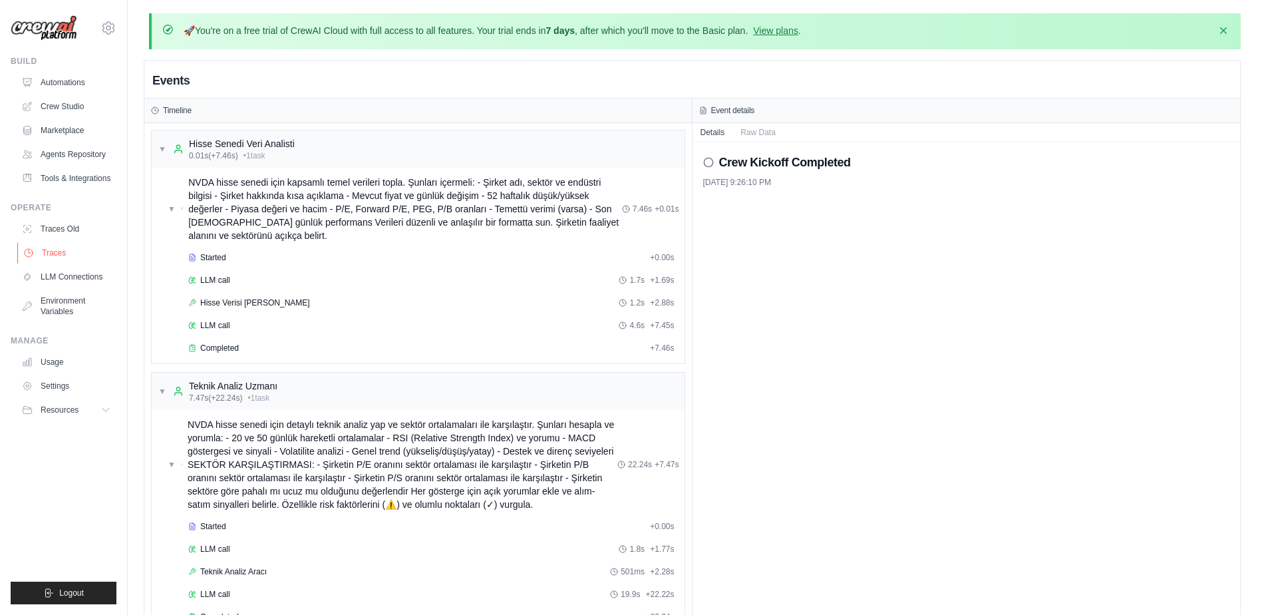
click at [64, 252] on link "Traces" at bounding box center [67, 252] width 100 height 21
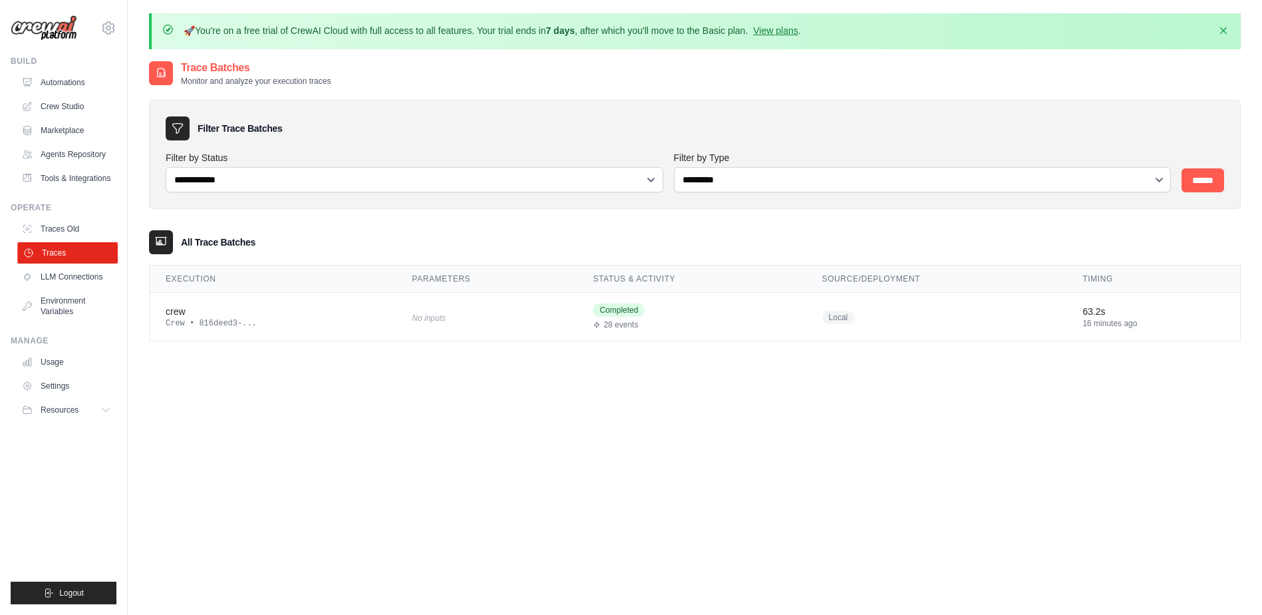
click at [60, 244] on link "Traces" at bounding box center [67, 252] width 100 height 21
click at [215, 317] on div "crew" at bounding box center [273, 311] width 214 height 13
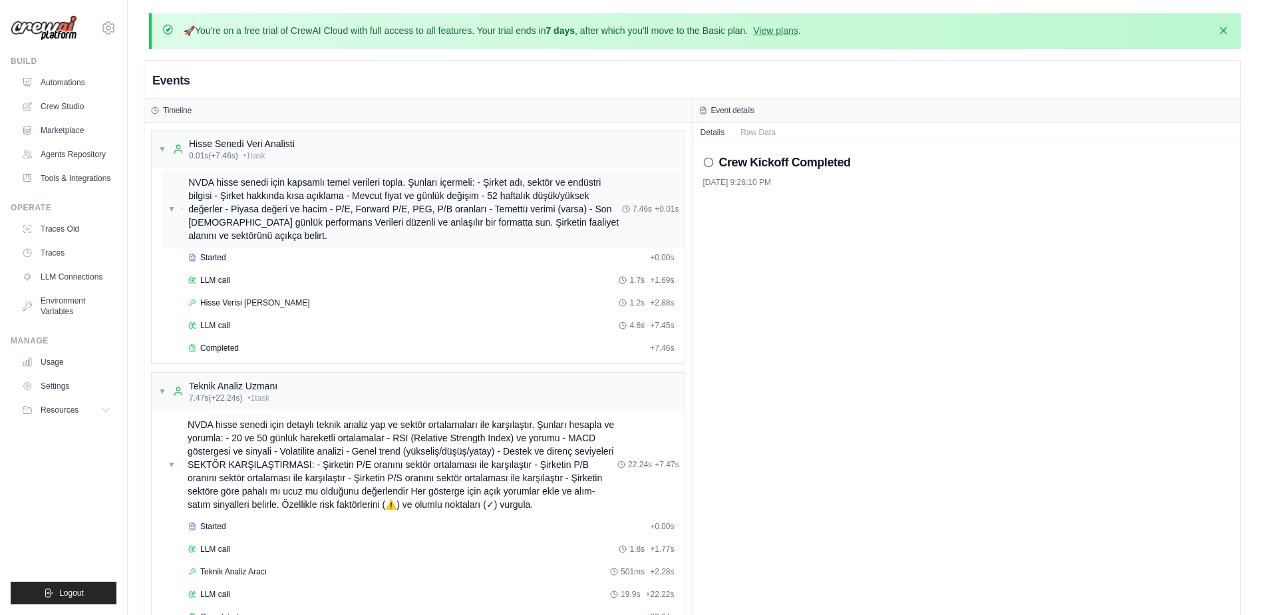
click at [383, 204] on span "NVDA hisse senedi için kapsamlı temel verileri topla. Şunları içermeli: - Şirke…" at bounding box center [405, 209] width 434 height 67
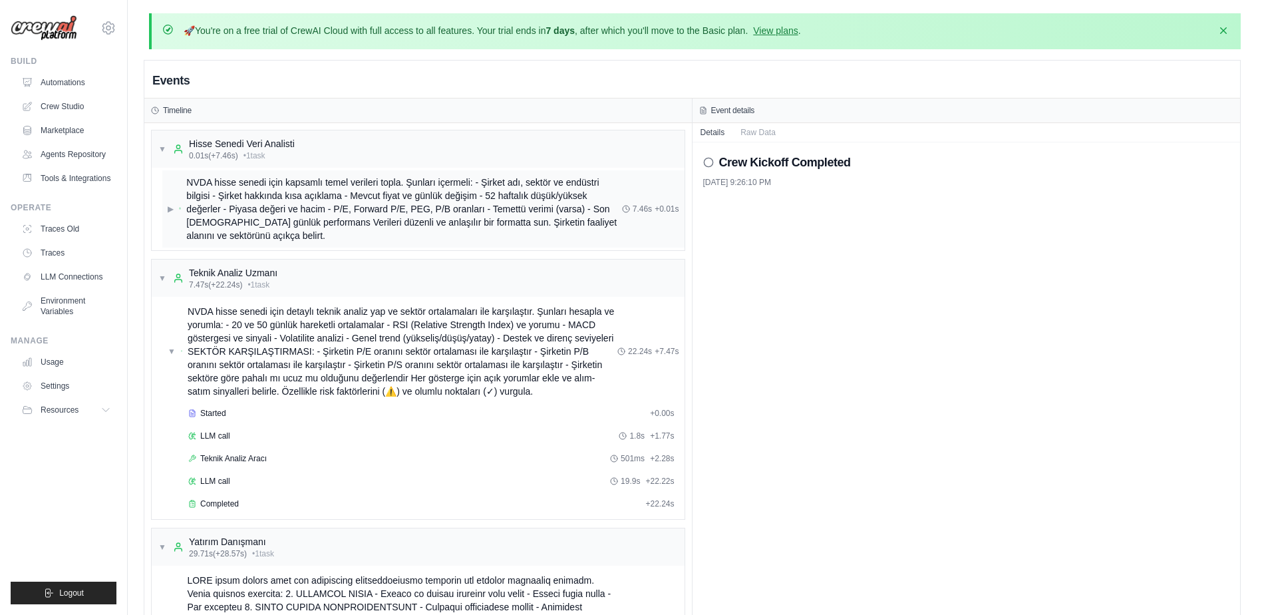
click at [383, 204] on span "NVDA hisse senedi için kapsamlı temel verileri topla. Şunları içermeli: - Şirke…" at bounding box center [403, 209] width 435 height 67
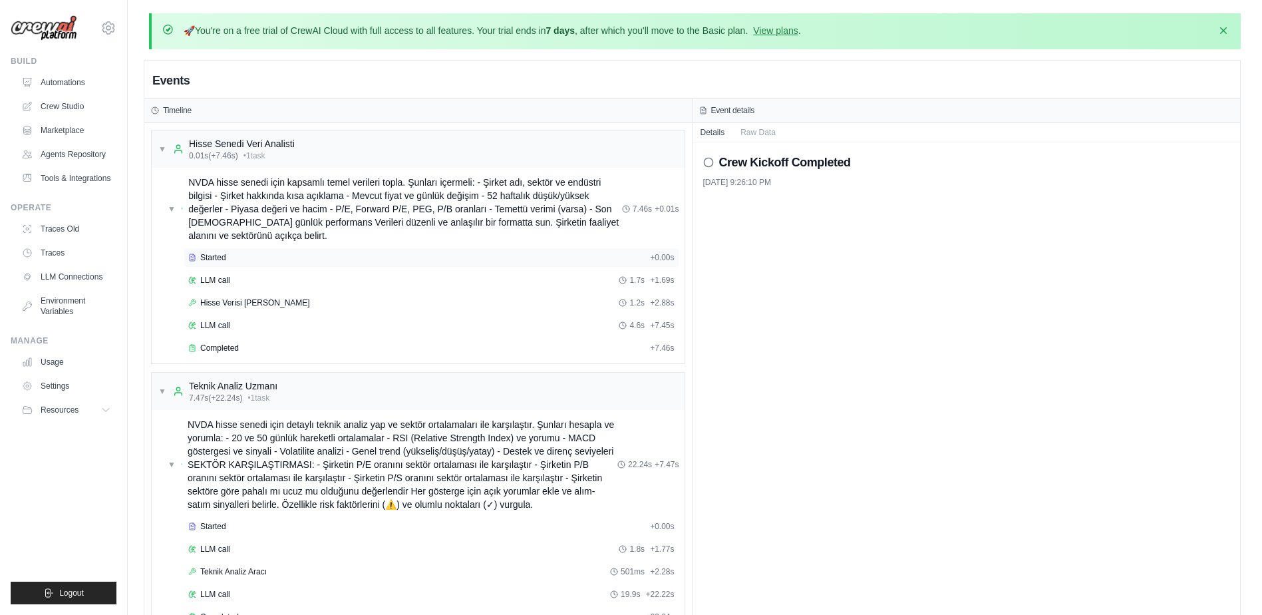
click at [244, 257] on div "Started" at bounding box center [416, 257] width 456 height 11
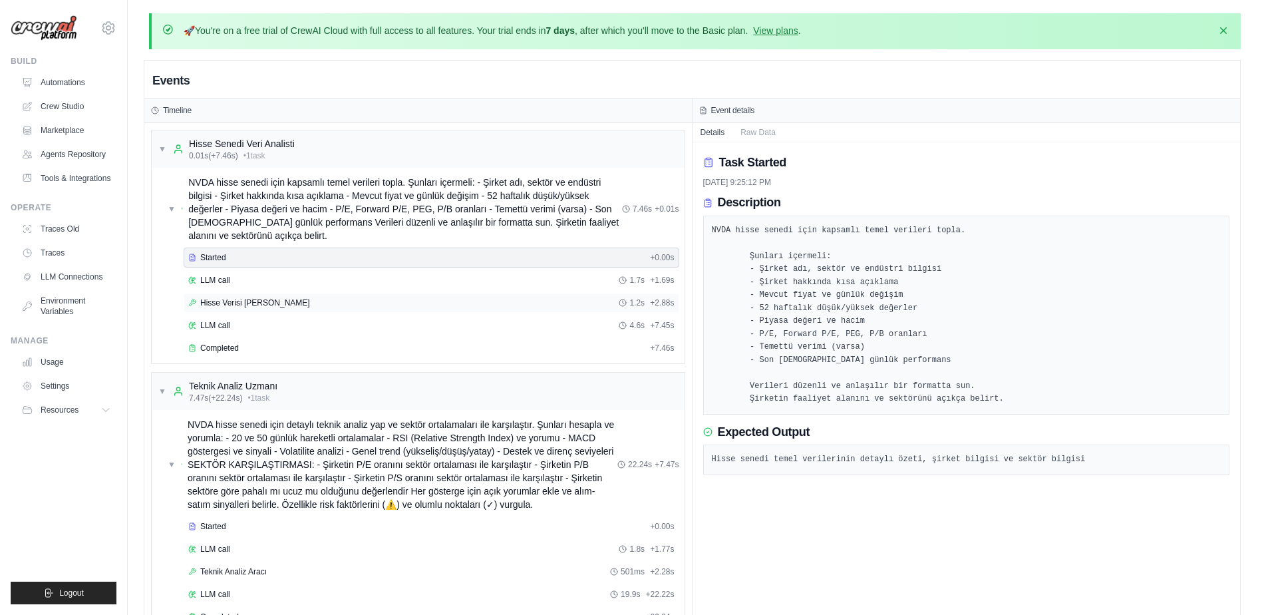
click at [243, 301] on span "Hisse Verisi [PERSON_NAME]" at bounding box center [255, 302] width 110 height 11
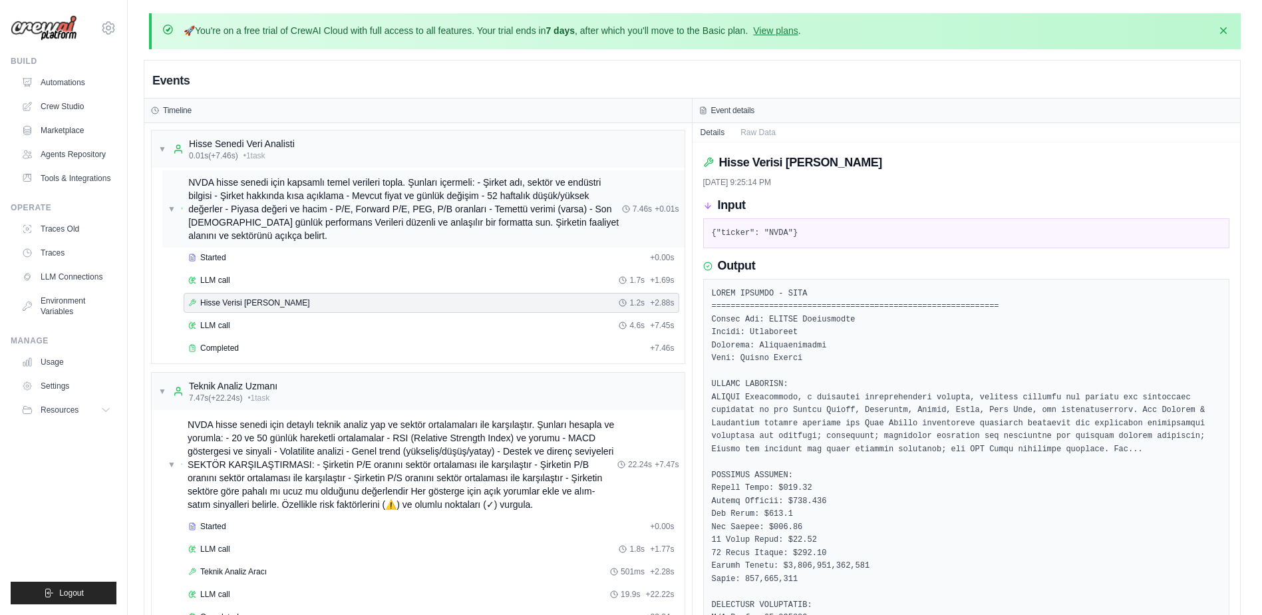
click at [169, 211] on span "▼" at bounding box center [172, 209] width 8 height 11
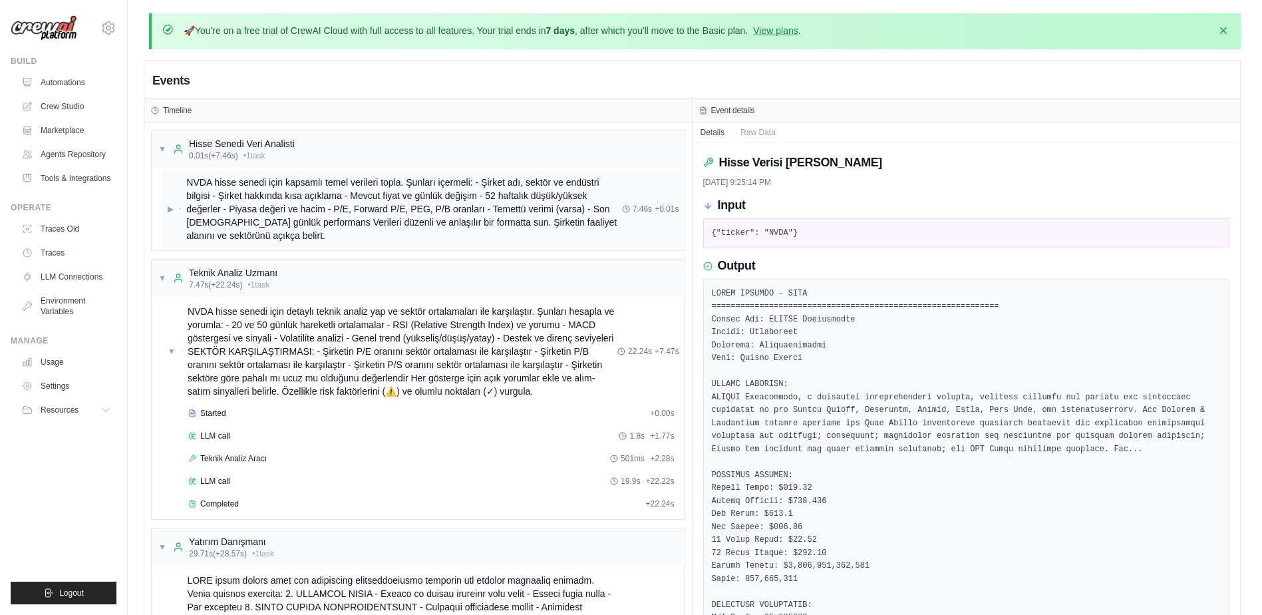
click at [176, 209] on div "▶ NVDA hisse senedi için kapsamlı temel verileri topla. Şunları içermeli: - Şir…" at bounding box center [395, 209] width 454 height 67
